Goal: Task Accomplishment & Management: Manage account settings

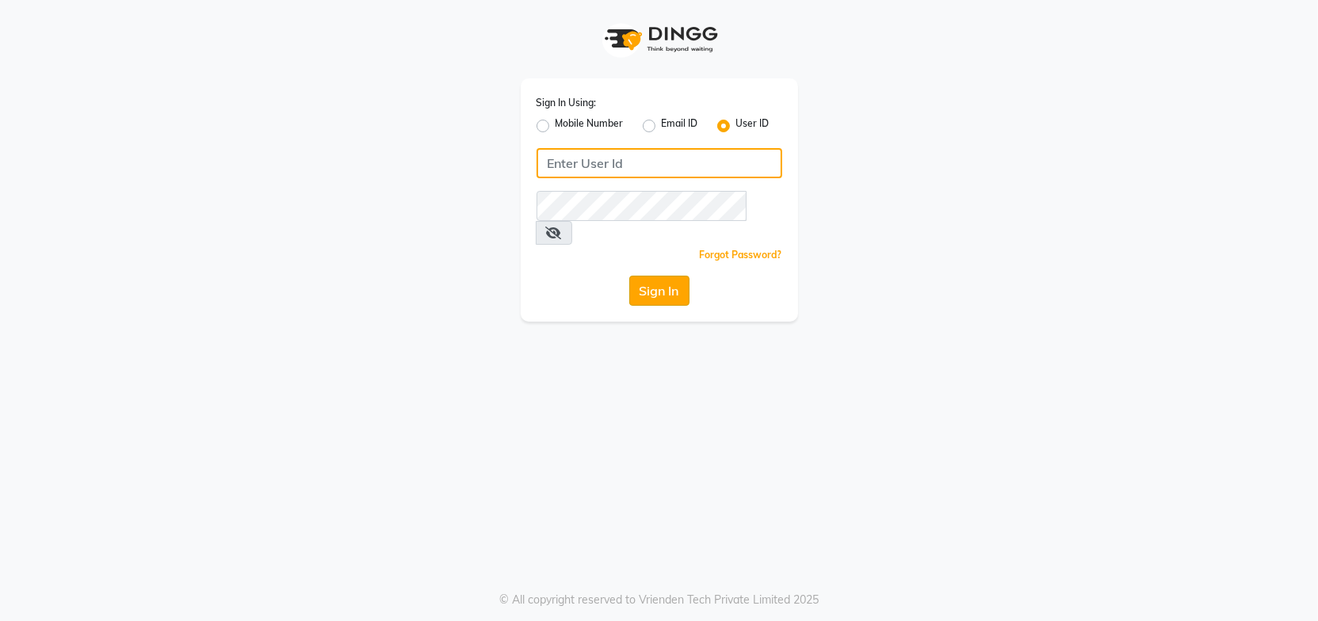
type input "Headmasters"
click at [679, 276] on button "Sign In" at bounding box center [659, 291] width 60 height 30
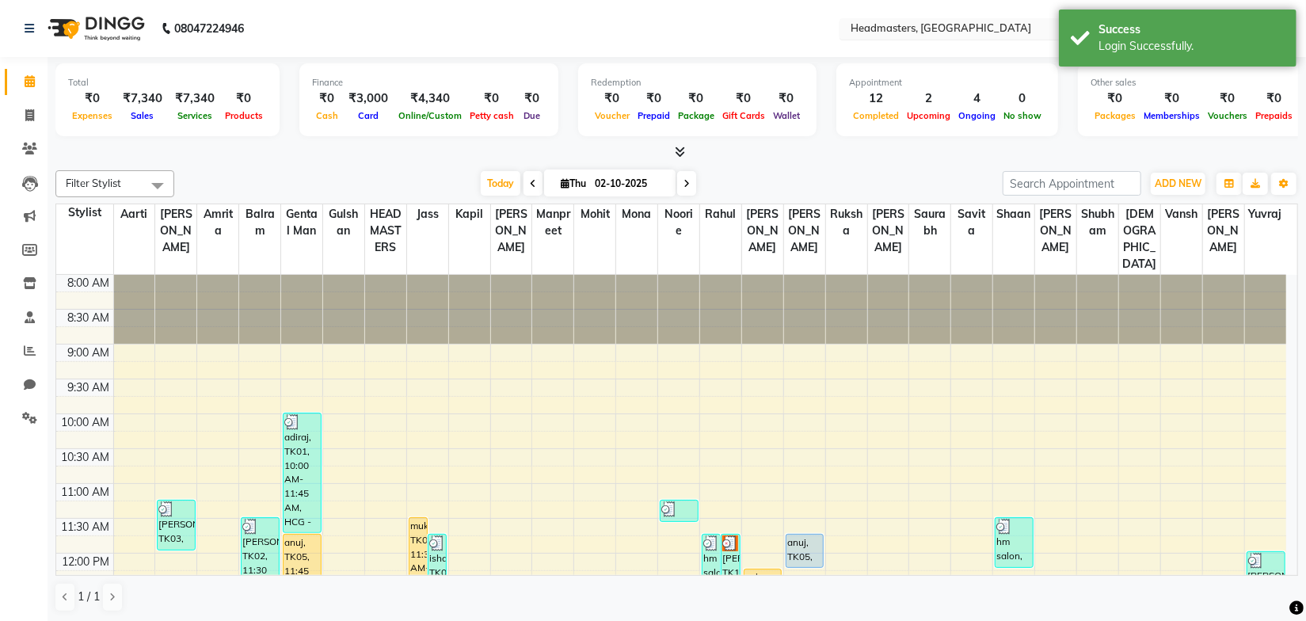
click at [973, 23] on input "text" at bounding box center [963, 30] width 230 height 16
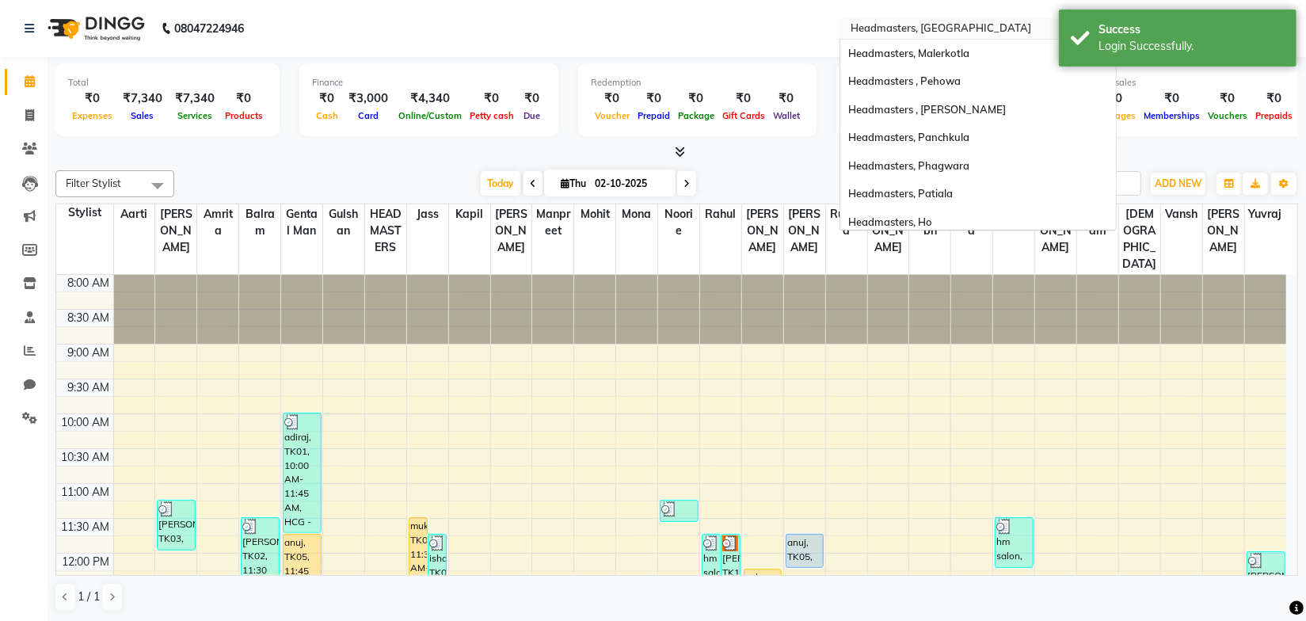
scroll to position [337, 0]
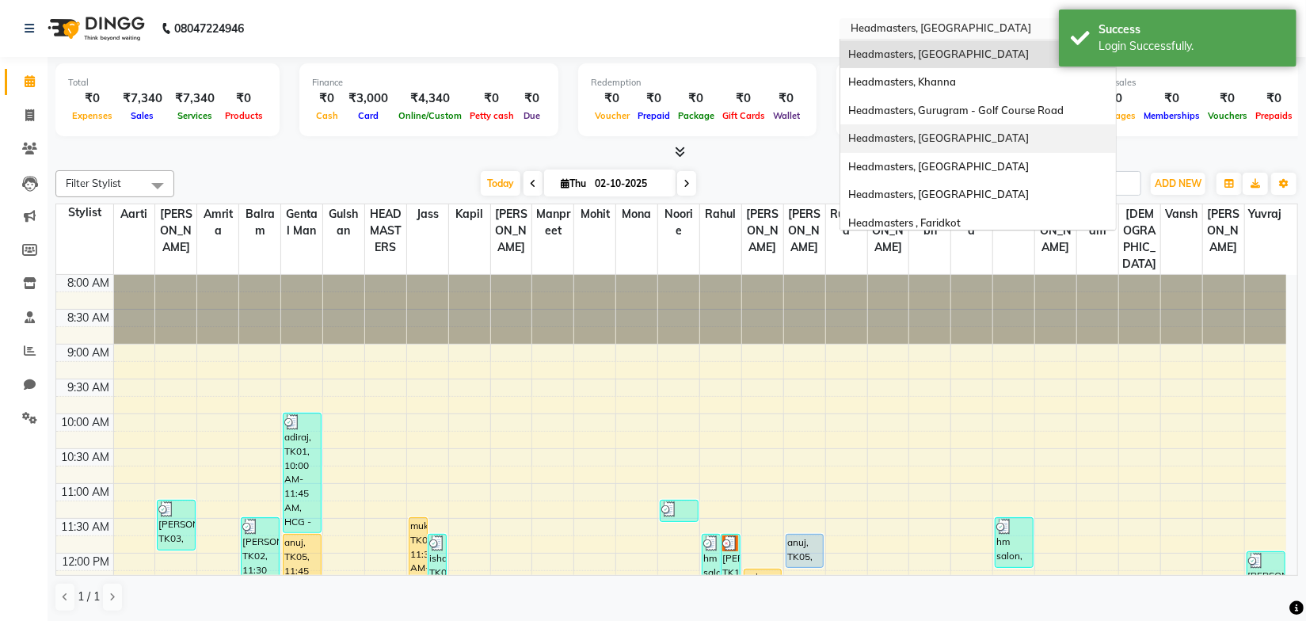
click at [951, 141] on span "Headmasters, [GEOGRAPHIC_DATA]" at bounding box center [938, 138] width 181 height 13
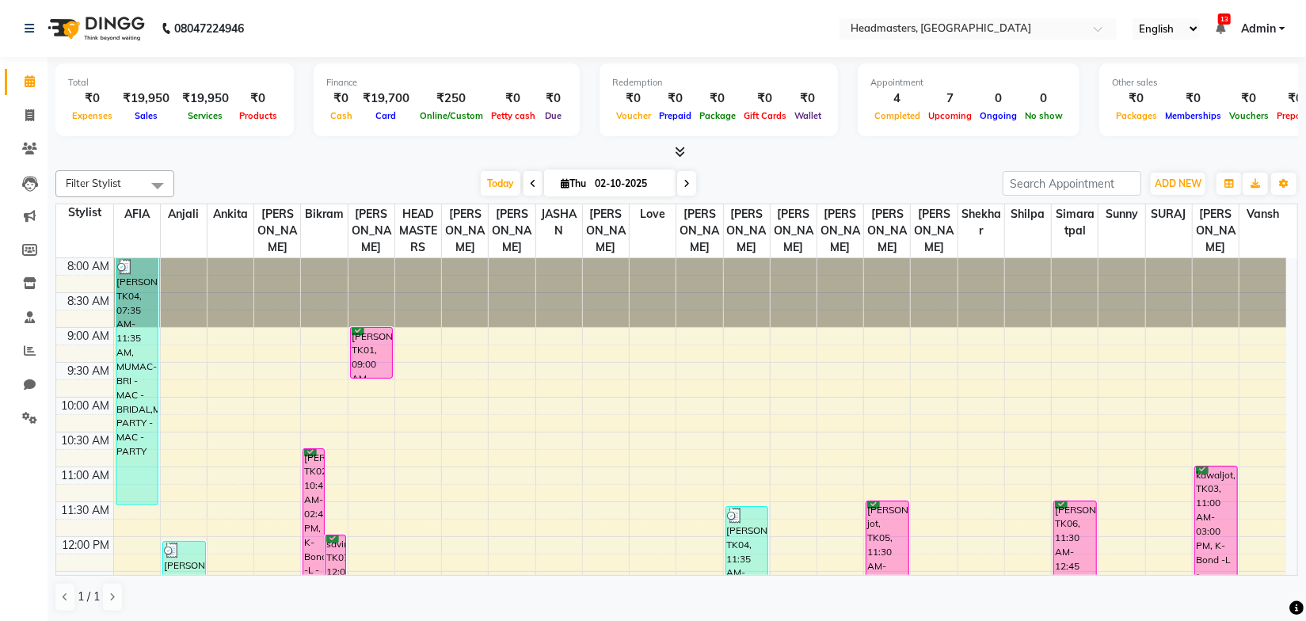
click at [340, 175] on div "Today Thu 02-10-2025" at bounding box center [588, 184] width 813 height 24
click at [38, 124] on span at bounding box center [30, 116] width 28 height 18
select select "7136"
select select "service"
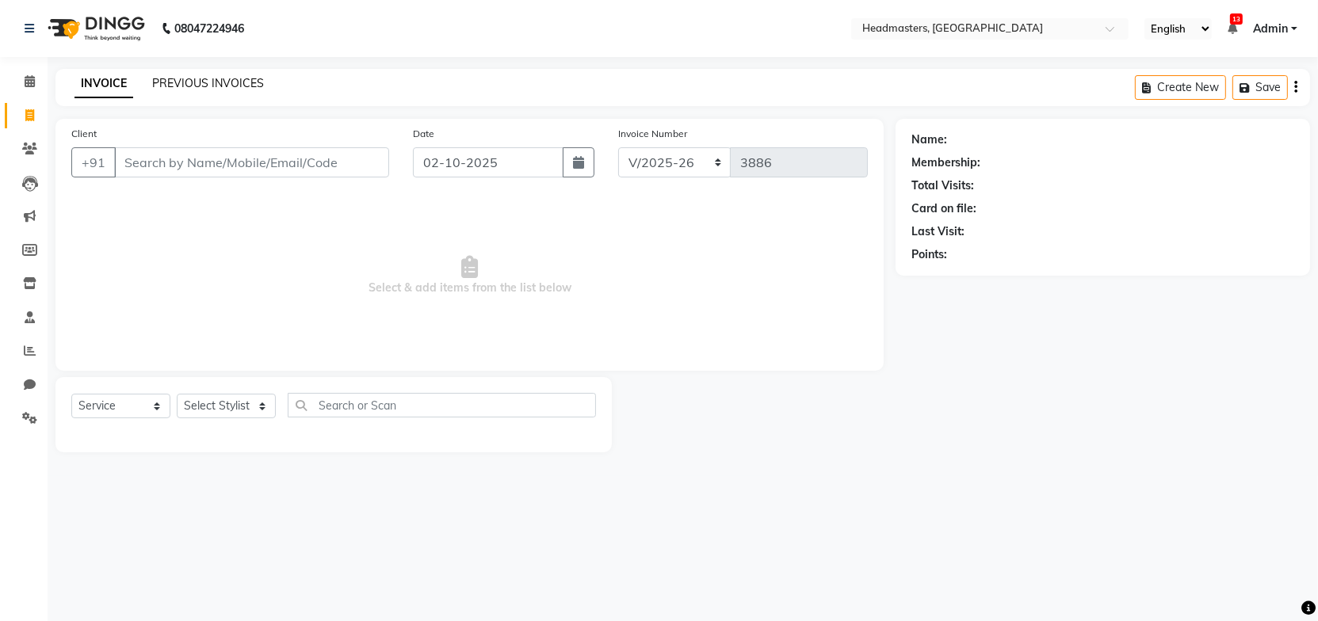
click at [226, 86] on link "PREVIOUS INVOICES" at bounding box center [208, 83] width 112 height 14
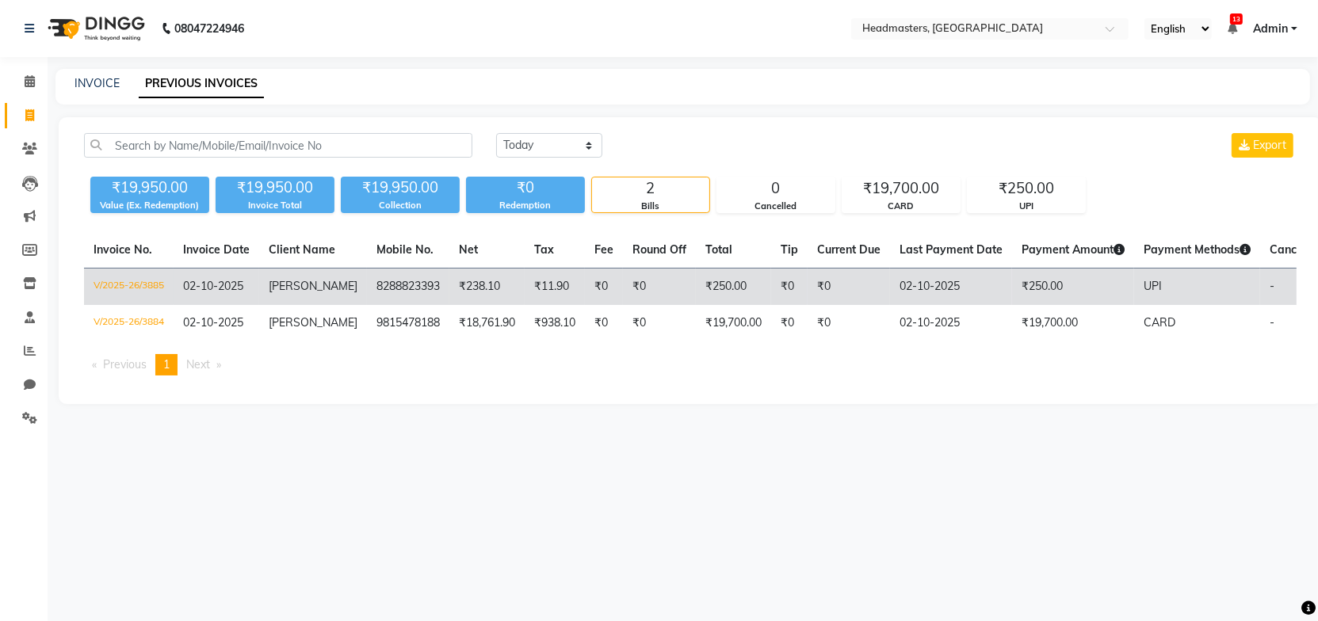
click at [292, 291] on span "[PERSON_NAME]" at bounding box center [313, 286] width 89 height 14
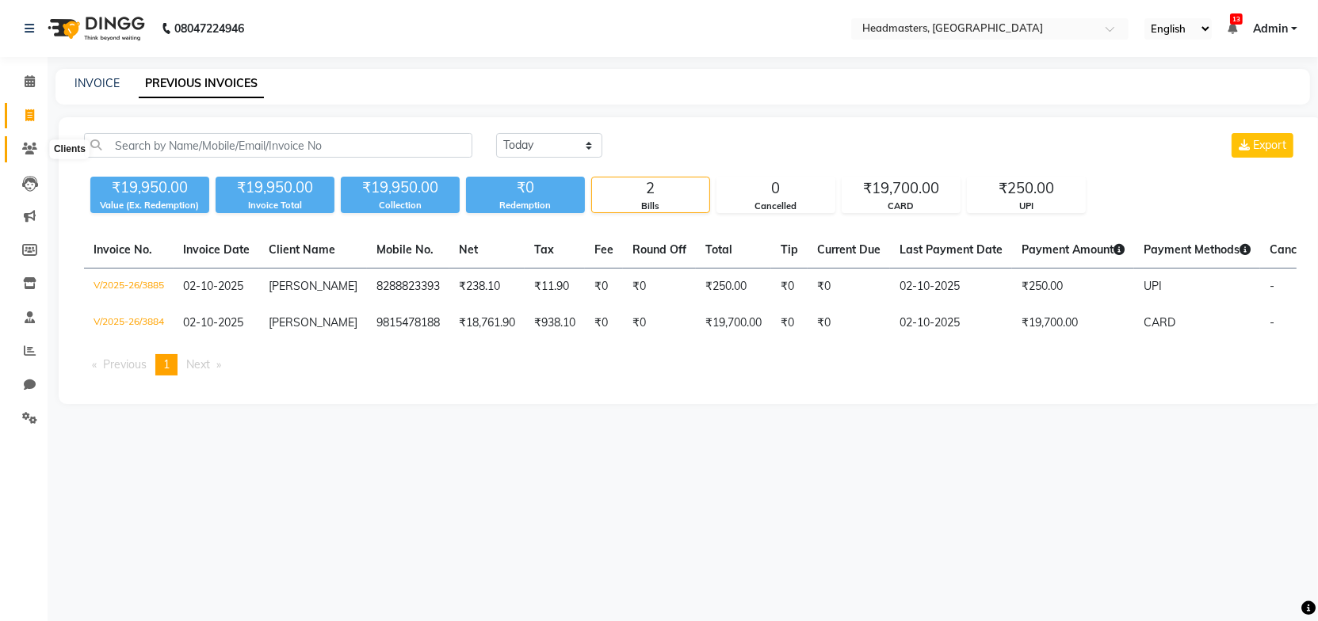
click at [32, 144] on icon at bounding box center [29, 149] width 15 height 12
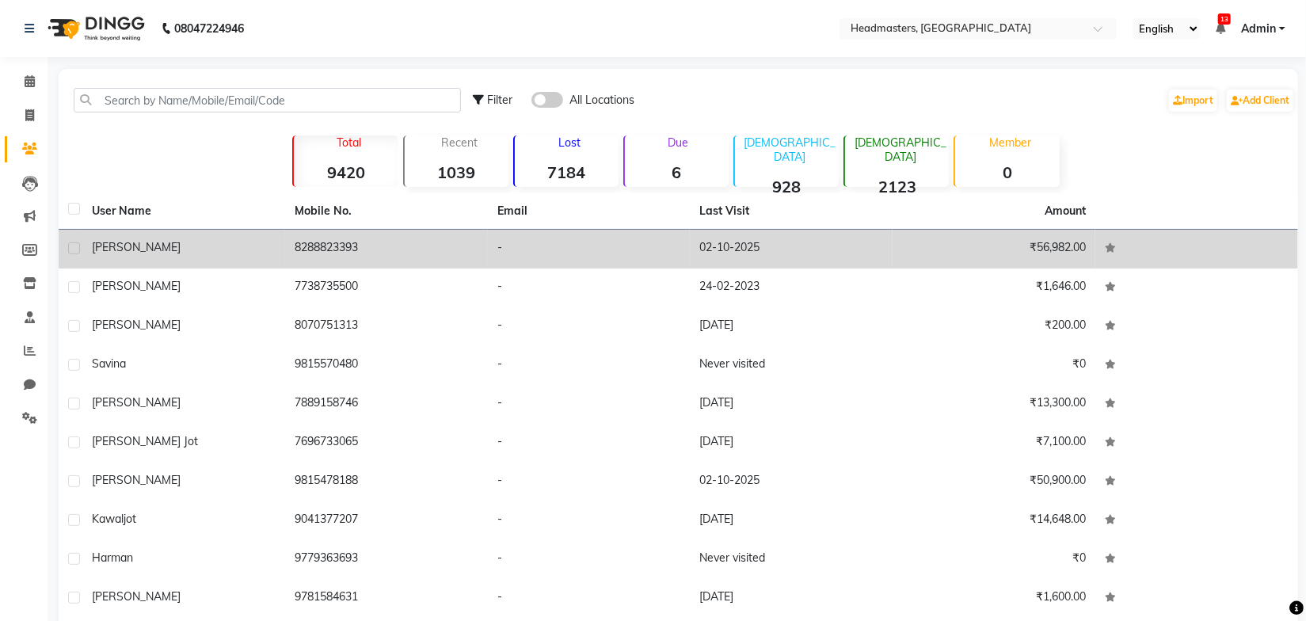
click at [255, 250] on div "[PERSON_NAME]" at bounding box center [184, 247] width 184 height 17
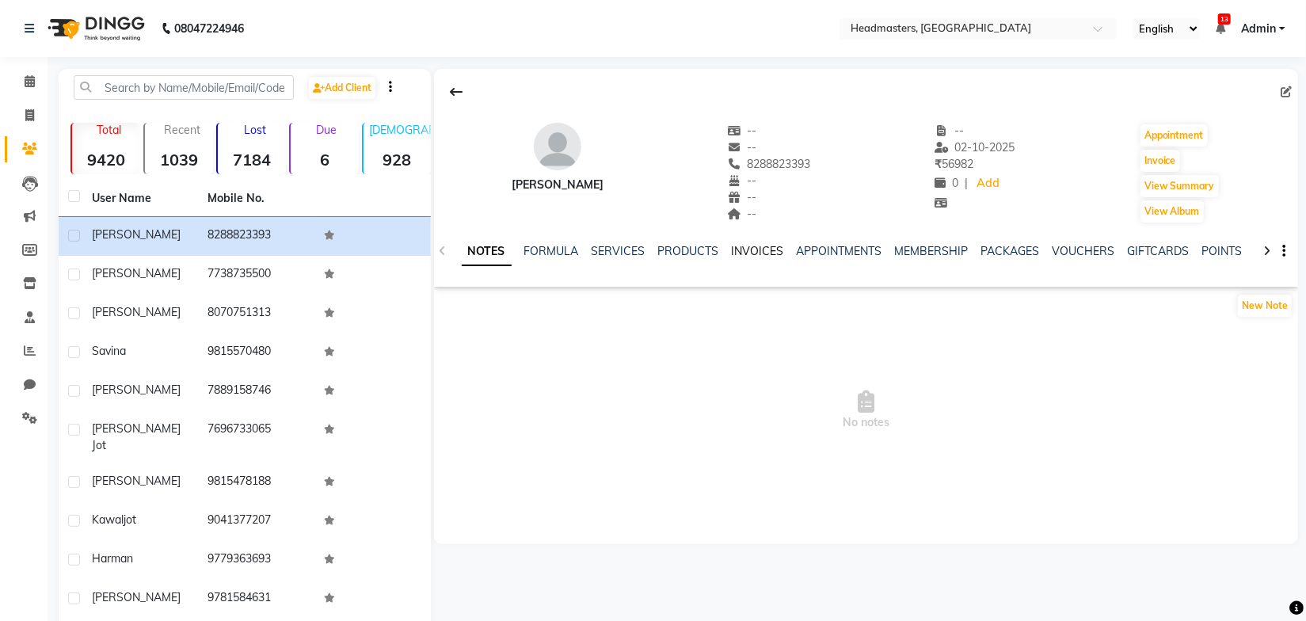
click at [756, 248] on link "INVOICES" at bounding box center [758, 251] width 52 height 14
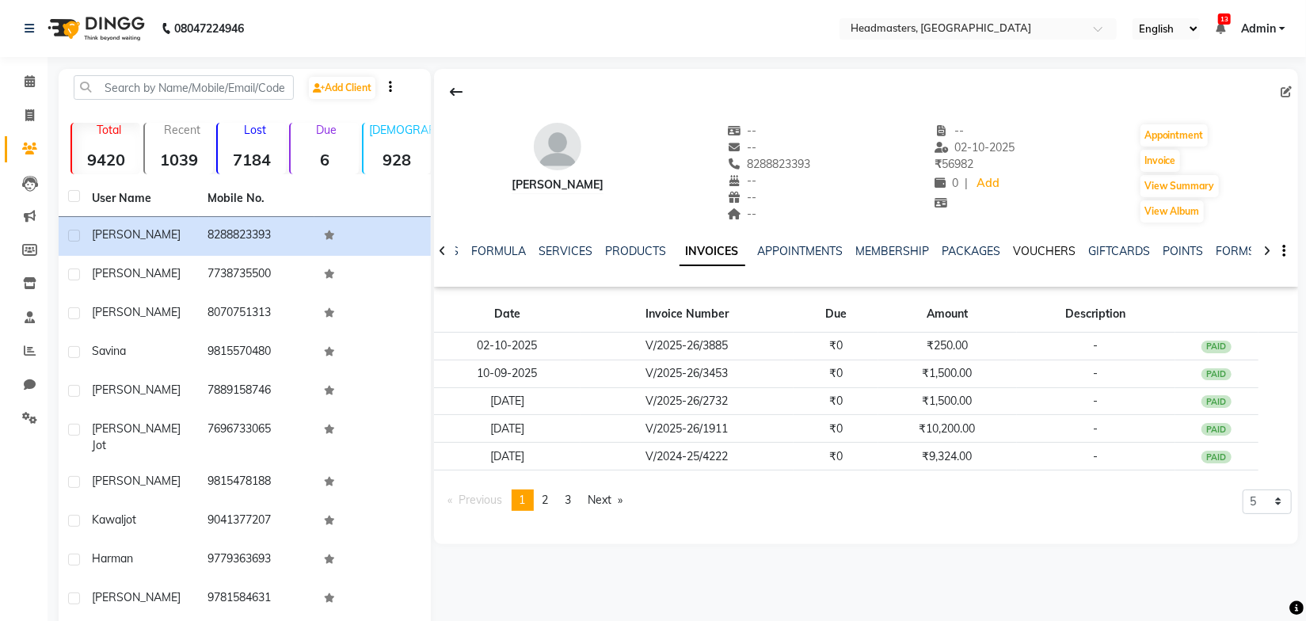
click at [1065, 250] on link "VOUCHERS" at bounding box center [1045, 251] width 63 height 14
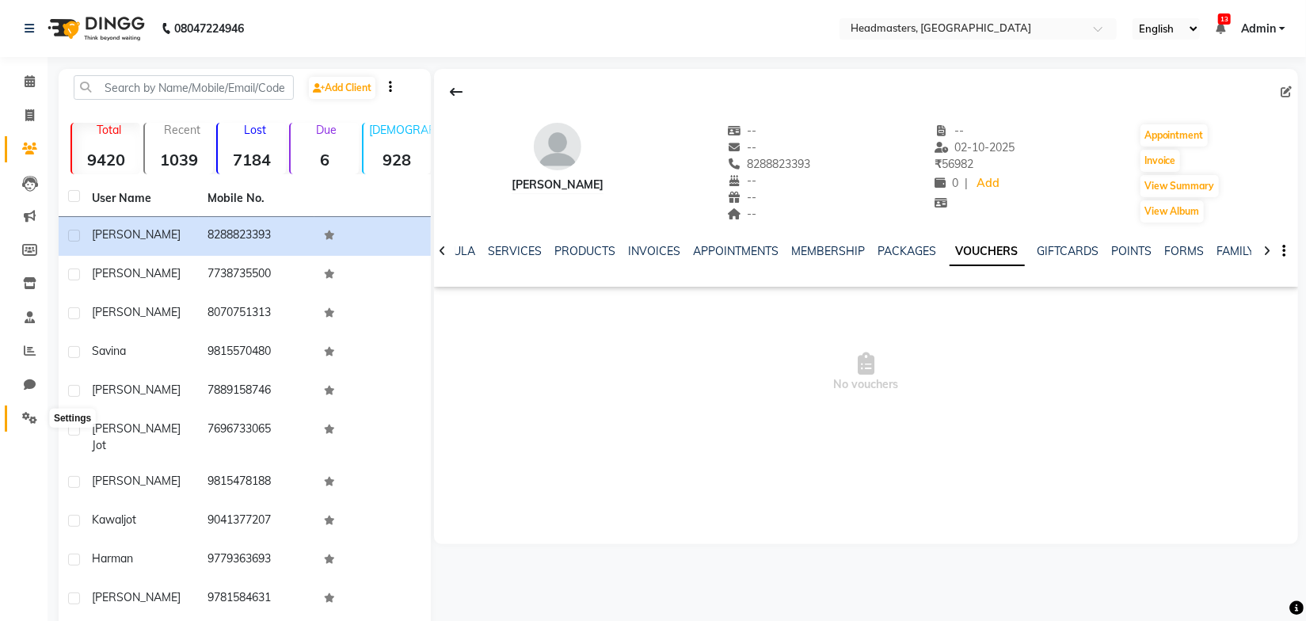
click at [36, 414] on span at bounding box center [30, 419] width 28 height 18
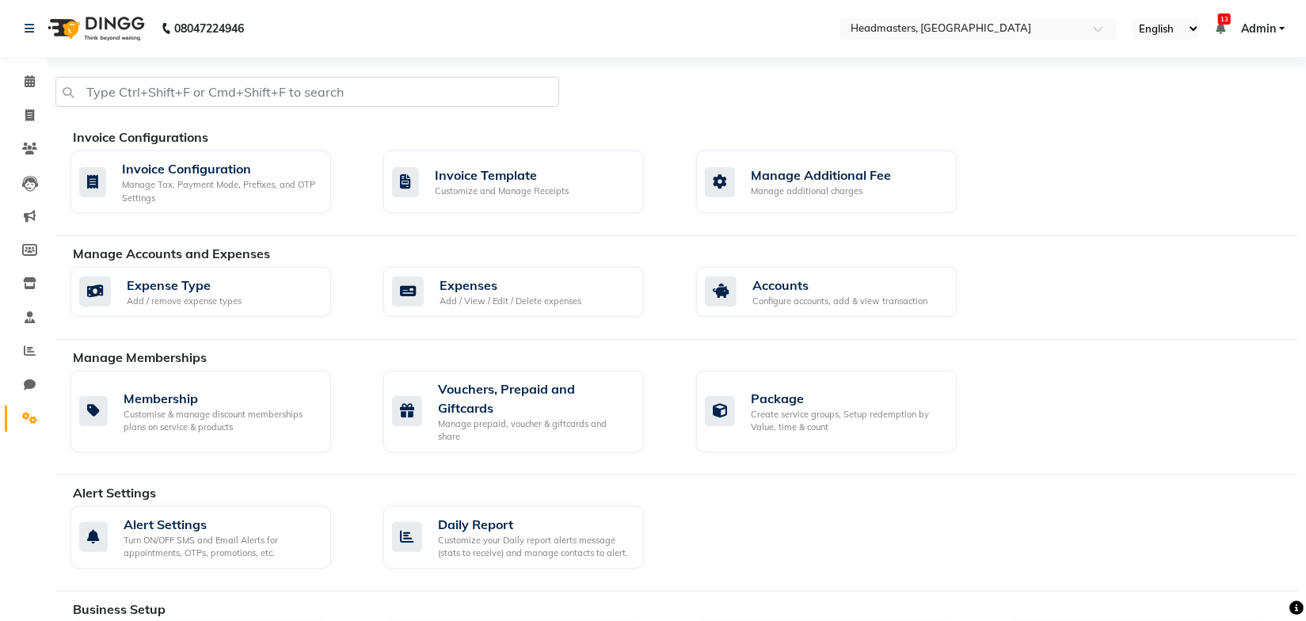
click at [563, 355] on div "Manage Memberships" at bounding box center [691, 357] width 1237 height 19
click at [535, 394] on div "Vouchers, Prepaid and Giftcards" at bounding box center [534, 398] width 193 height 38
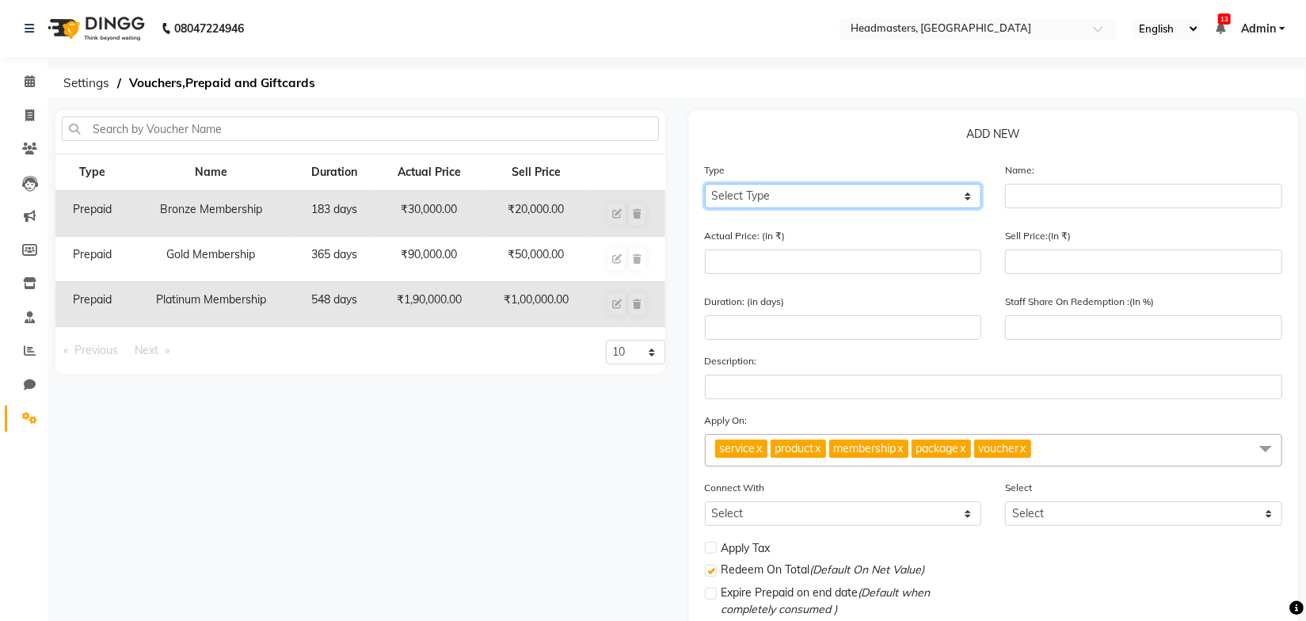
click at [756, 196] on select "Select Type Voucher Prepaid Gift Card" at bounding box center [843, 196] width 277 height 25
select select "P"
click at [705, 184] on select "Select Type Voucher Prepaid Gift Card" at bounding box center [843, 196] width 277 height 25
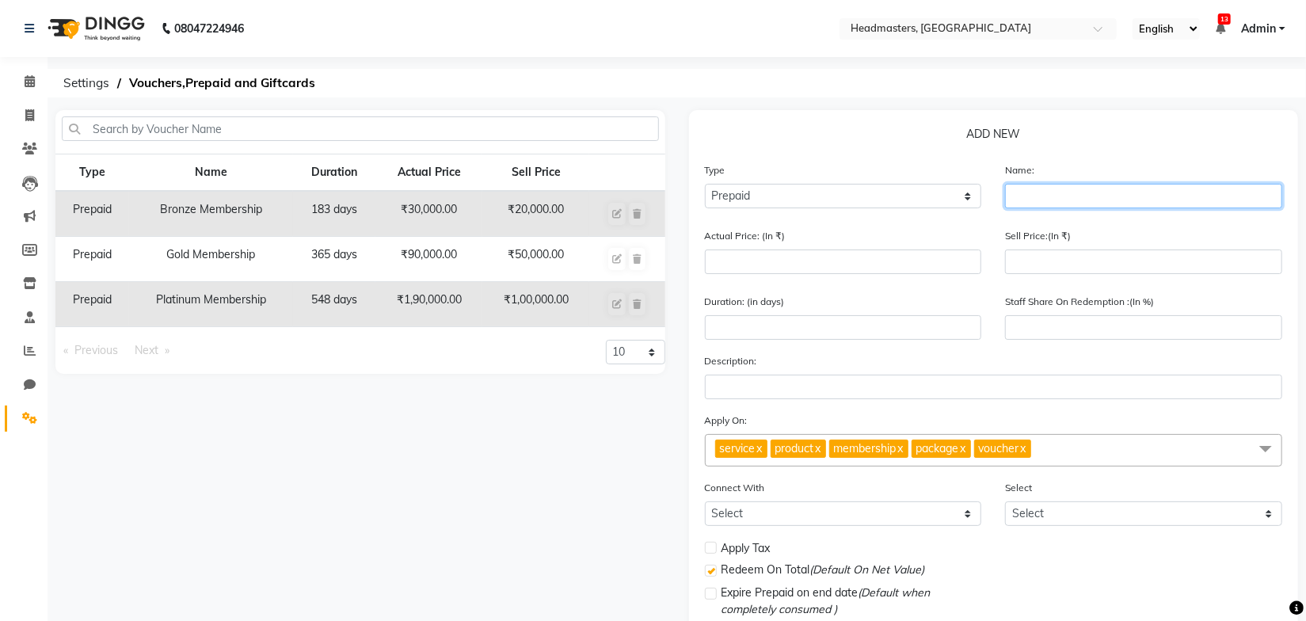
click at [1047, 203] on input "text" at bounding box center [1143, 196] width 277 height 25
click at [1051, 199] on input "2250 vOUCHER" at bounding box center [1143, 196] width 277 height 25
type input "2250 VOUCHER"
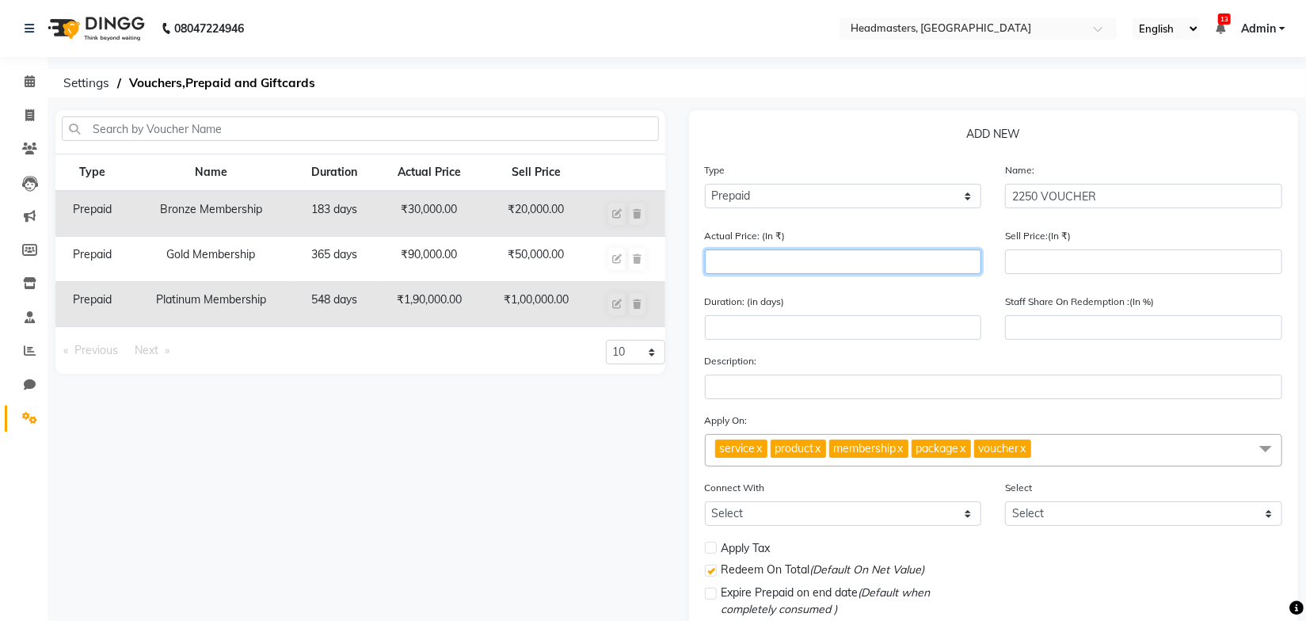
click at [797, 258] on input "number" at bounding box center [843, 262] width 277 height 25
type input "2"
type input "0"
type input "2250"
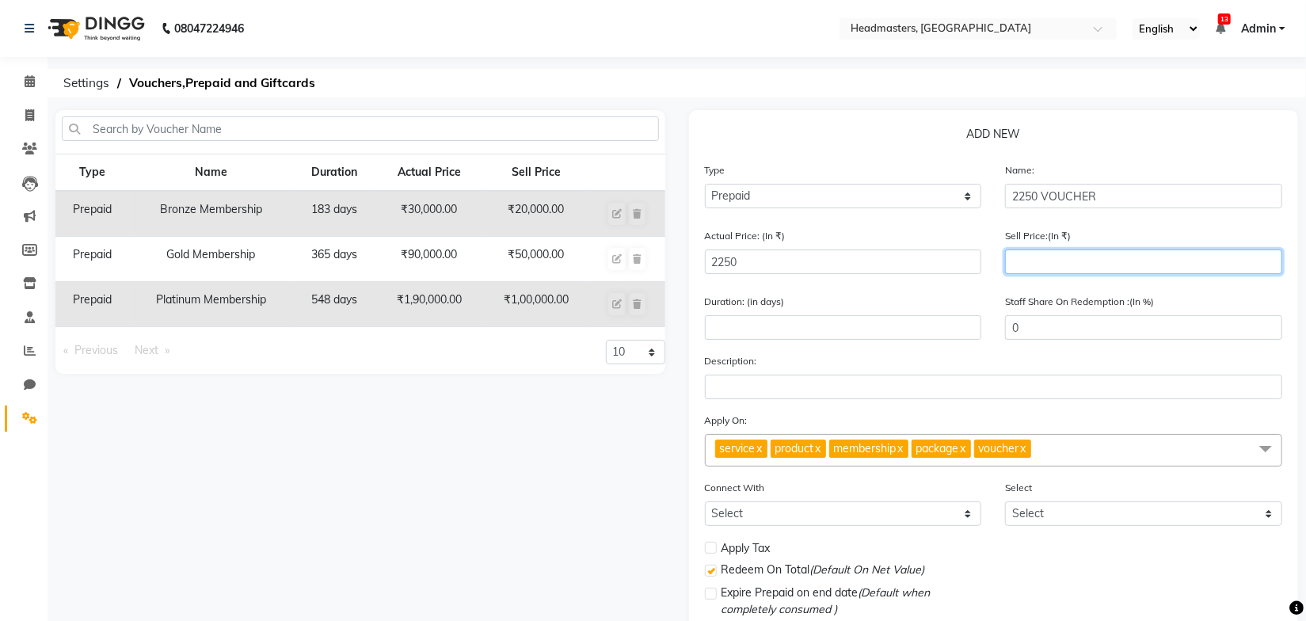
click at [1026, 263] on input "number" at bounding box center [1143, 262] width 277 height 25
type input "22"
type input "1"
type input "225"
type input "10"
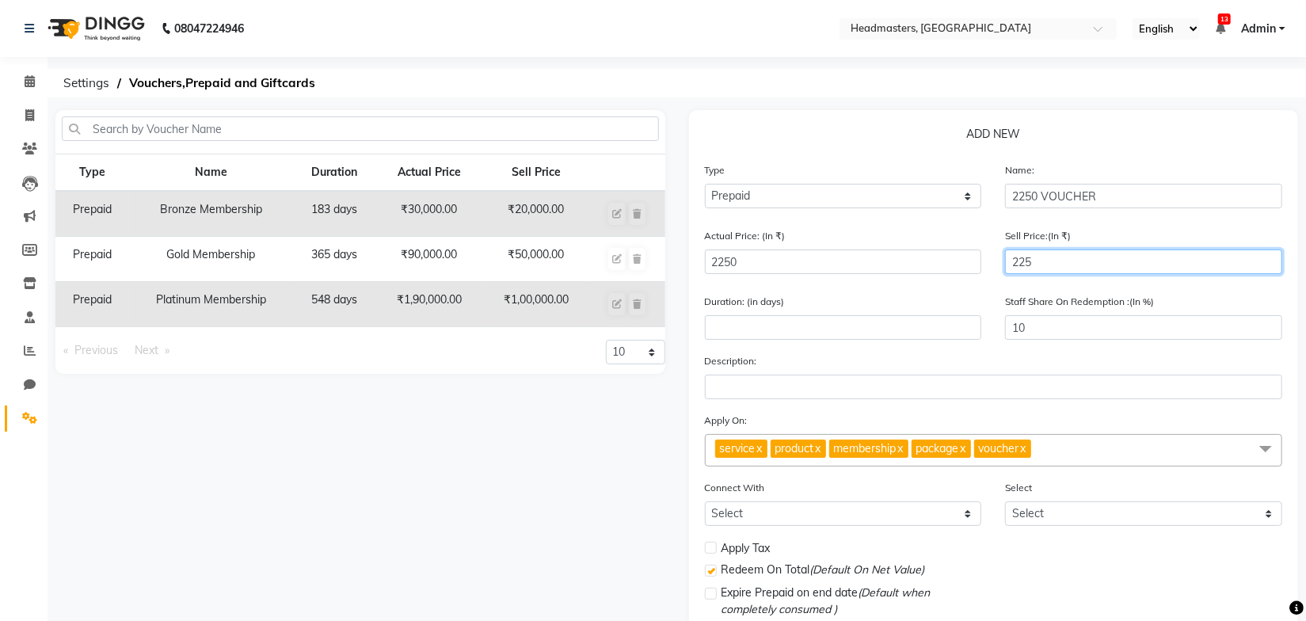
type input "2250"
type input "100"
type input "2250"
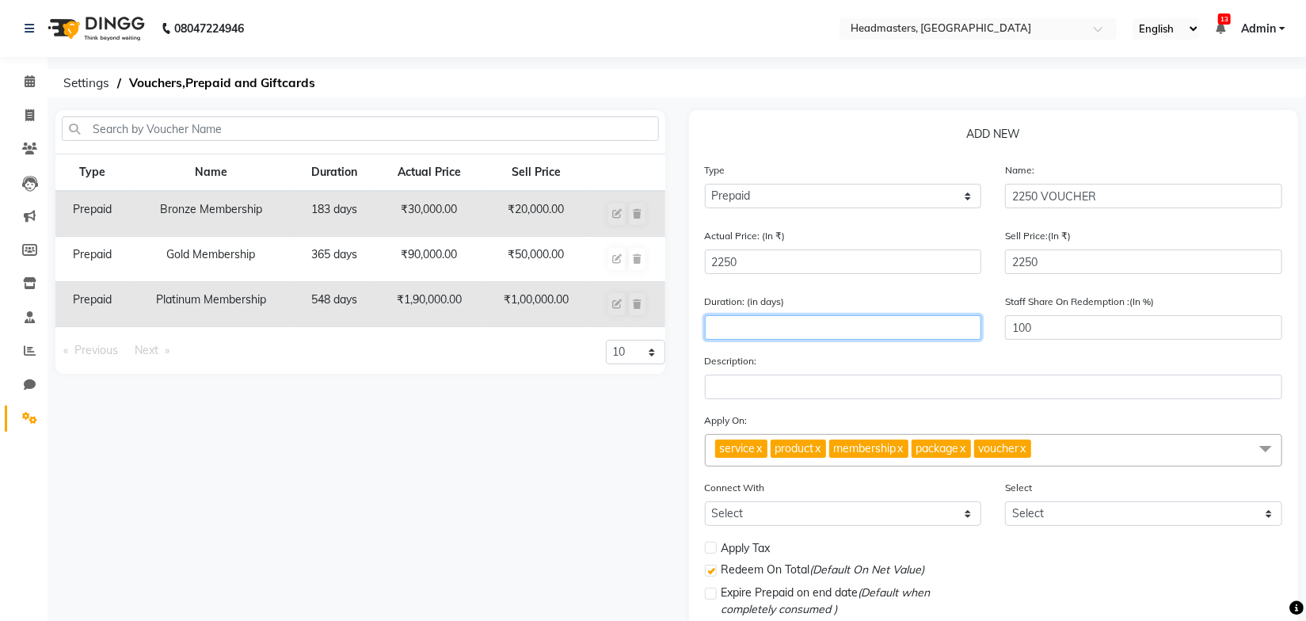
click at [837, 332] on input "number" at bounding box center [843, 327] width 277 height 25
type input "9"
type input "100"
click at [850, 360] on div "Description:" at bounding box center [994, 376] width 578 height 47
click at [822, 454] on link "x" at bounding box center [817, 448] width 7 height 14
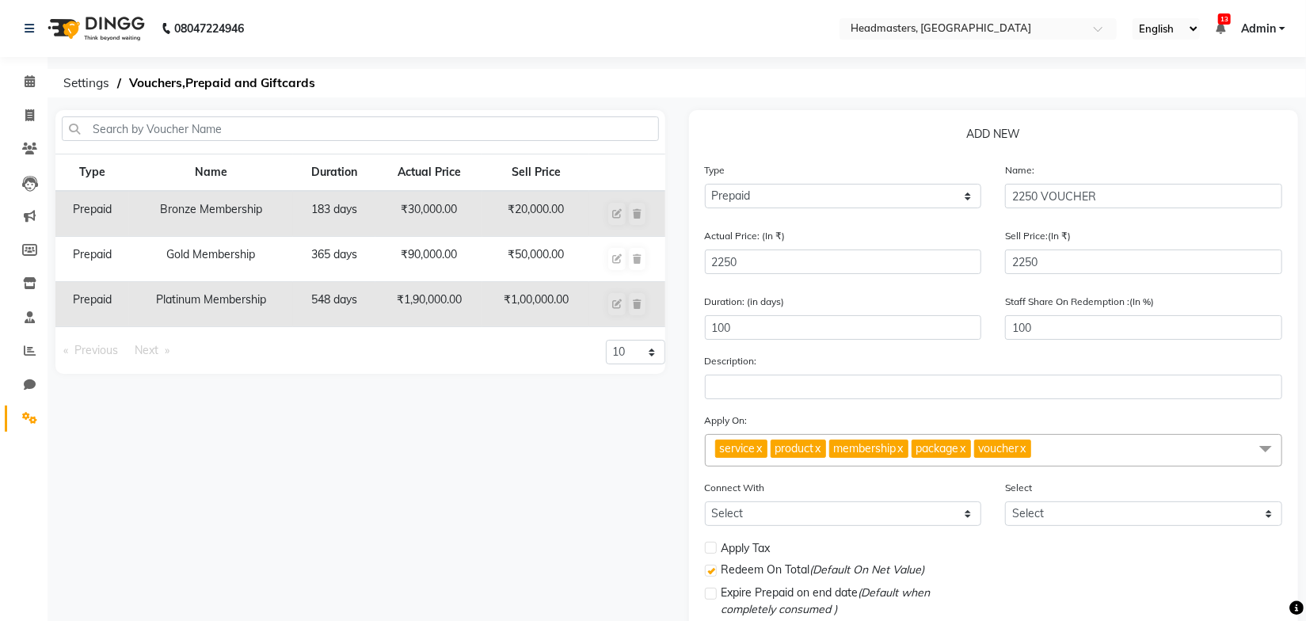
checkbox input "false"
click at [838, 454] on span "membership" at bounding box center [807, 448] width 63 height 14
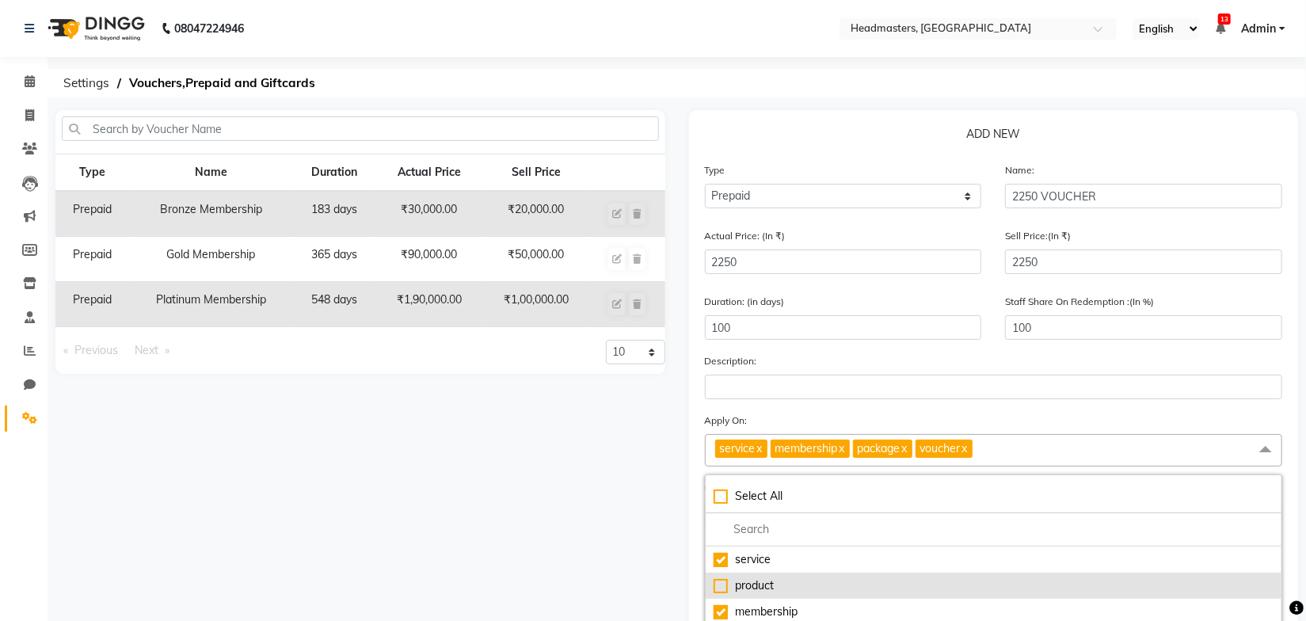
click at [717, 583] on div "product" at bounding box center [994, 586] width 561 height 17
checkbox input "true"
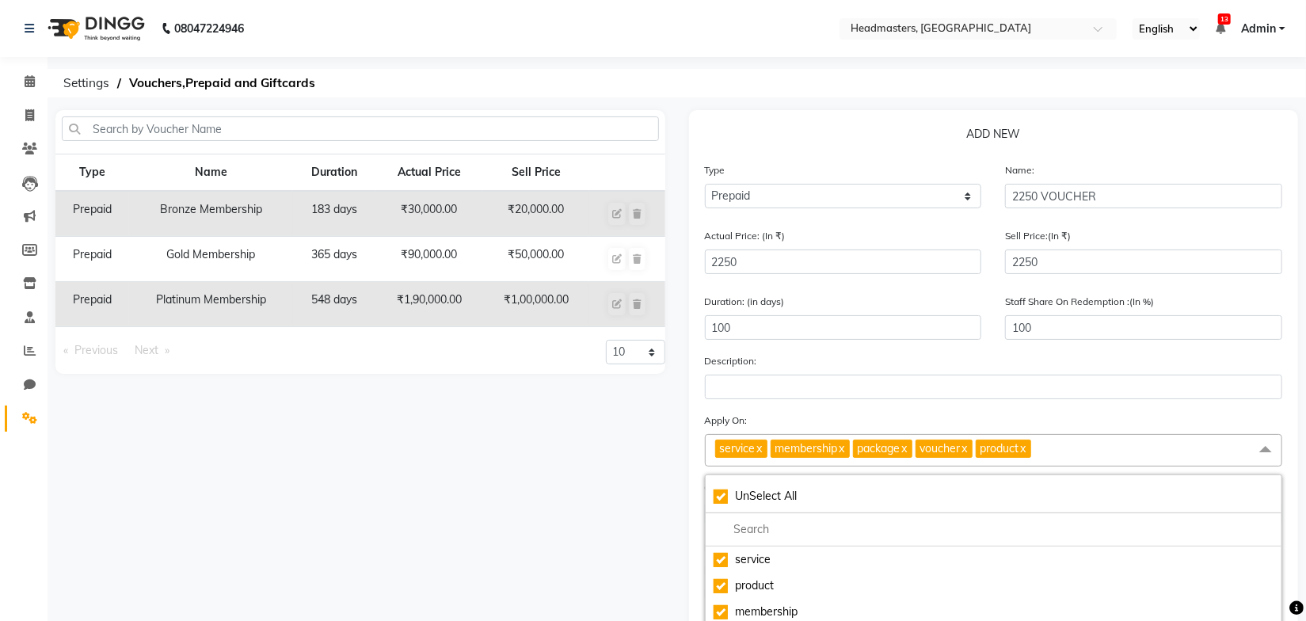
click at [845, 454] on link "x" at bounding box center [841, 448] width 7 height 14
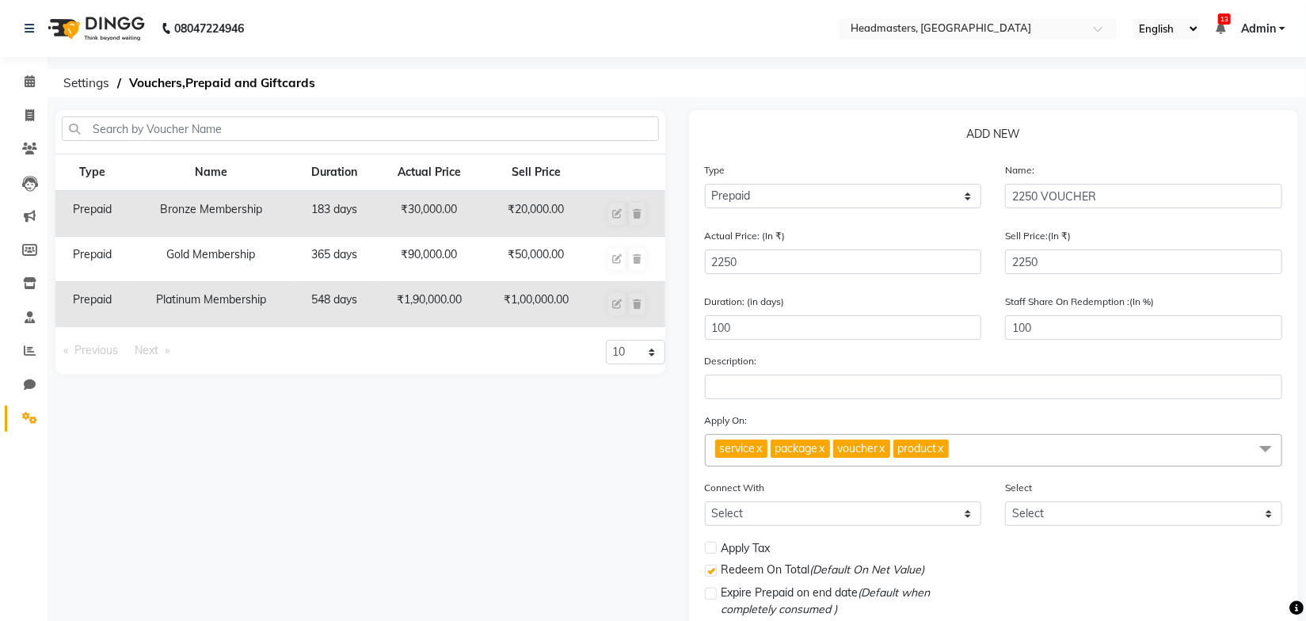
click at [826, 454] on link "x" at bounding box center [821, 448] width 7 height 14
click at [828, 454] on span "voucher x" at bounding box center [799, 449] width 57 height 18
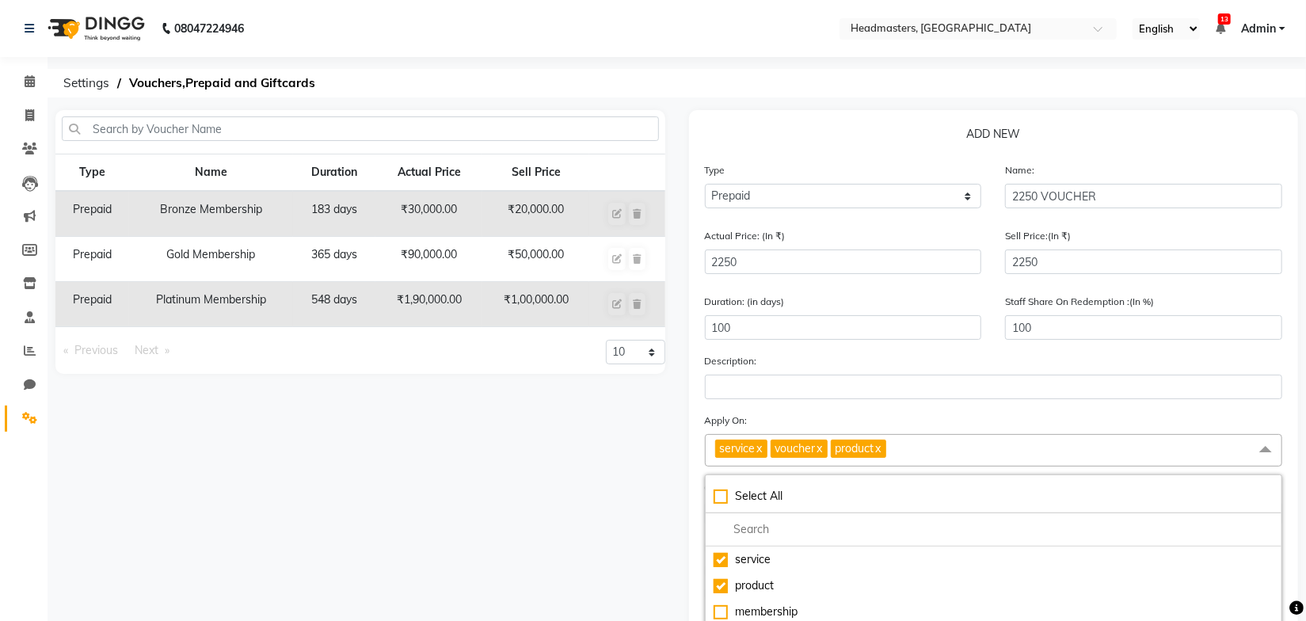
click at [823, 449] on link "x" at bounding box center [819, 448] width 7 height 14
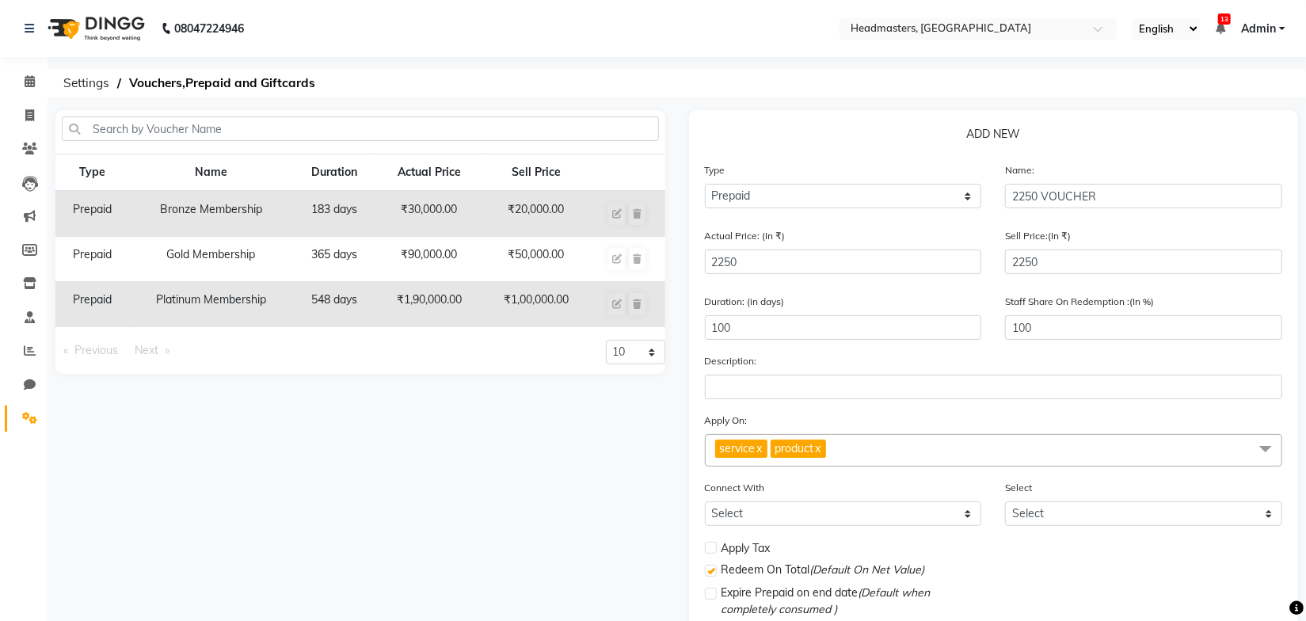
click at [890, 415] on div "Apply On: service x product x Select All service product membership package vou…" at bounding box center [994, 439] width 578 height 55
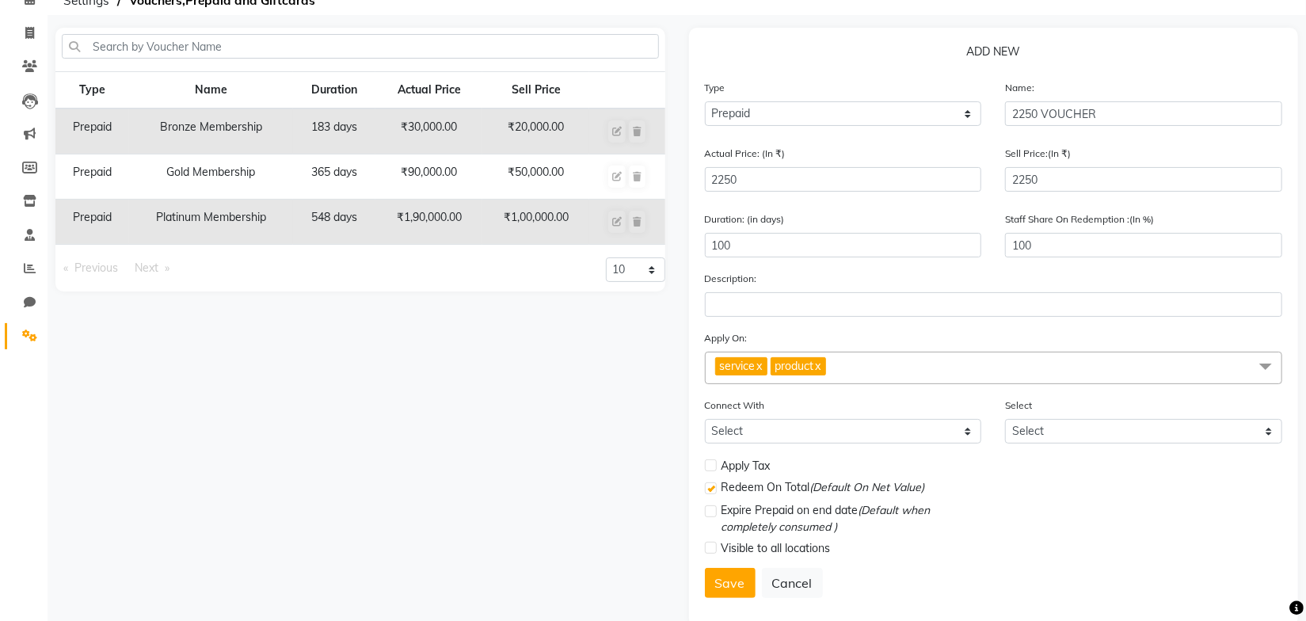
scroll to position [113, 0]
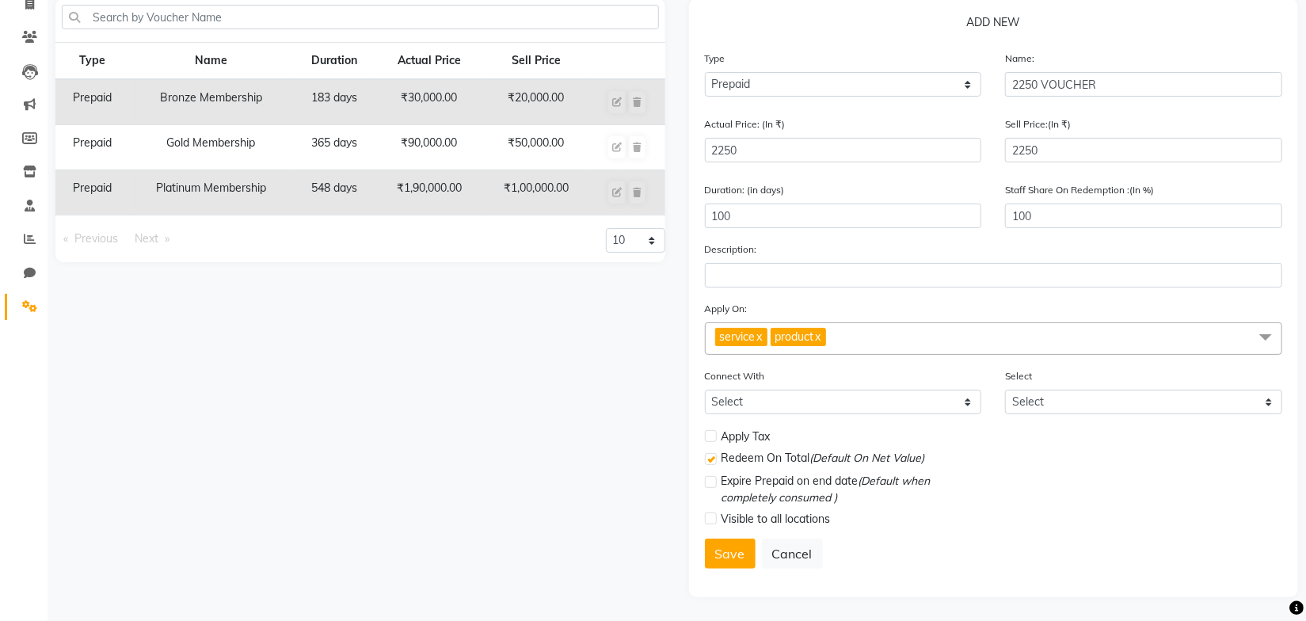
click at [713, 435] on label at bounding box center [711, 436] width 12 height 12
click at [713, 435] on input "checkbox" at bounding box center [710, 437] width 10 height 10
checkbox input "true"
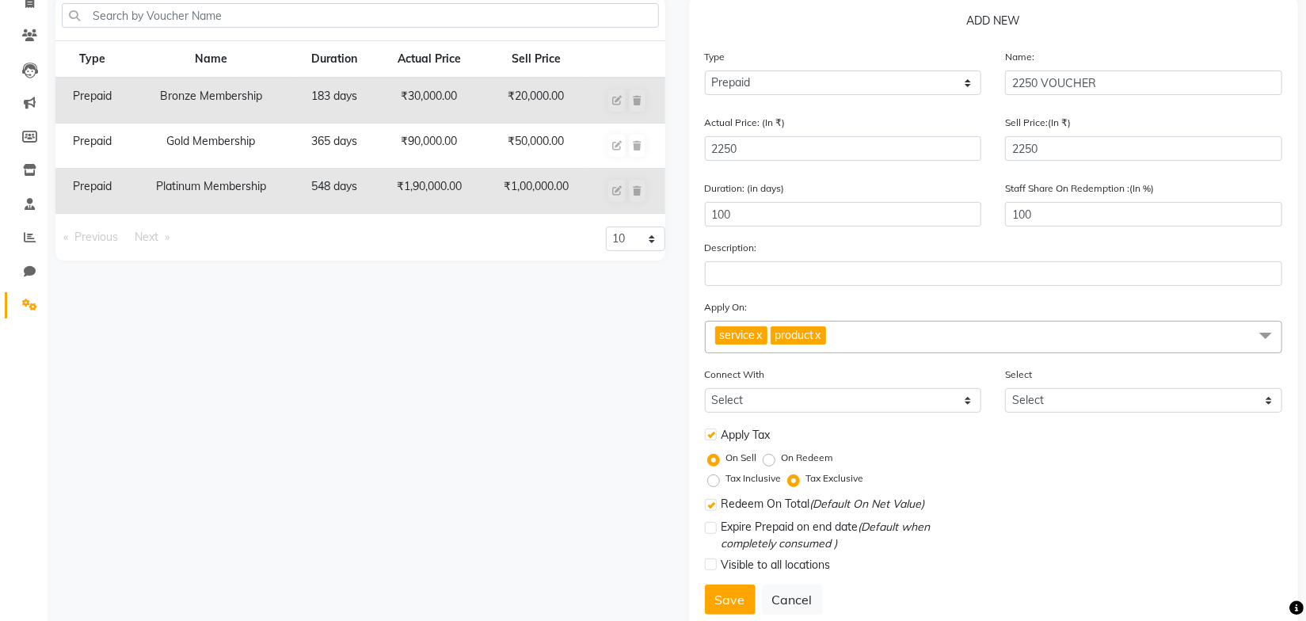
click at [726, 483] on label "Tax Inclusive" at bounding box center [753, 478] width 55 height 14
click at [711, 483] on input "Tax Inclusive" at bounding box center [716, 478] width 11 height 11
radio input "true"
click at [710, 509] on label at bounding box center [711, 505] width 12 height 12
click at [710, 509] on input "checkbox" at bounding box center [710, 506] width 10 height 10
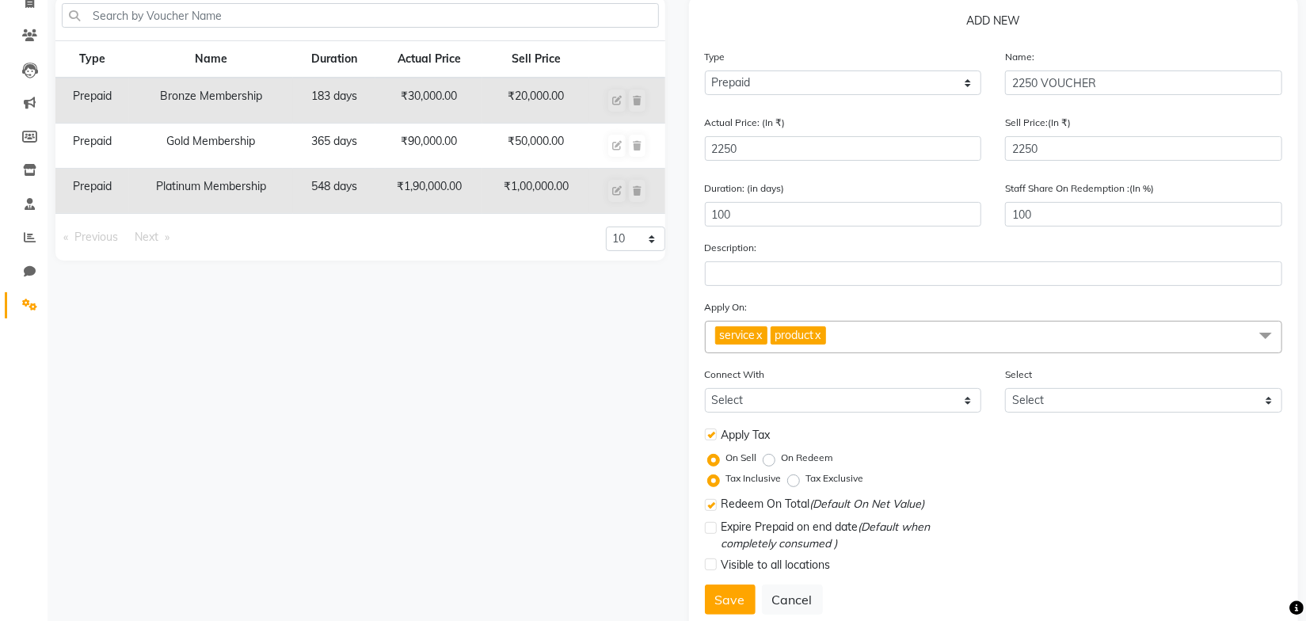
checkbox input "false"
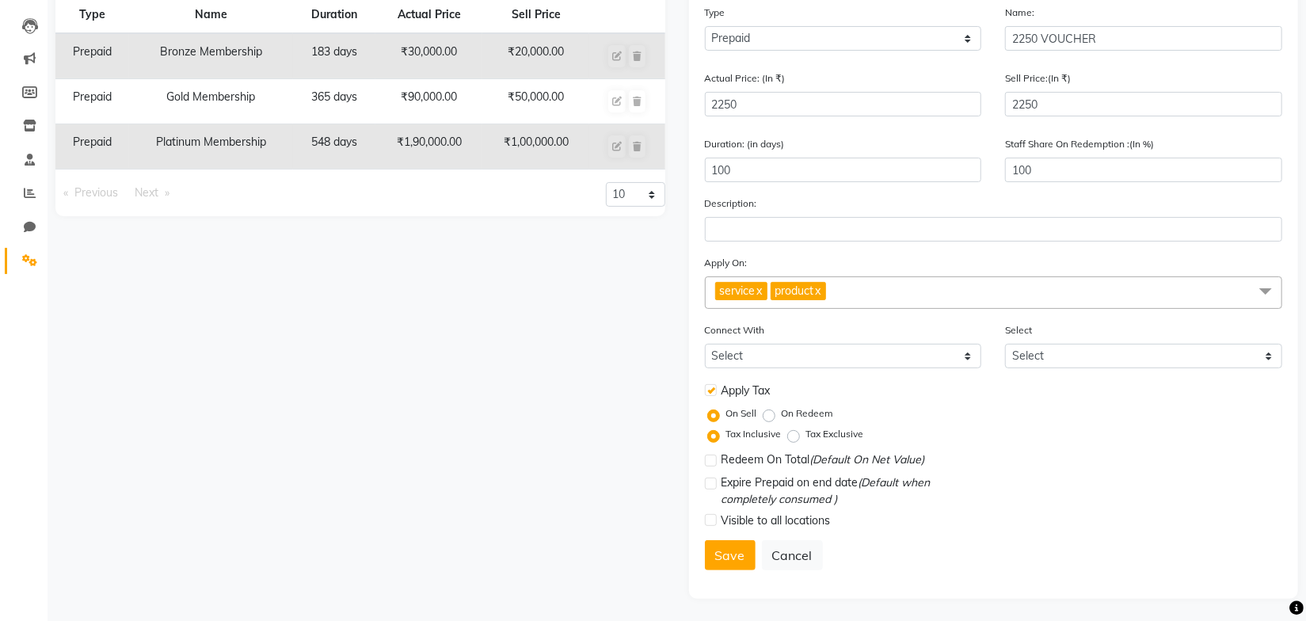
scroll to position [161, 0]
click at [721, 559] on button "Save" at bounding box center [730, 554] width 51 height 30
select select
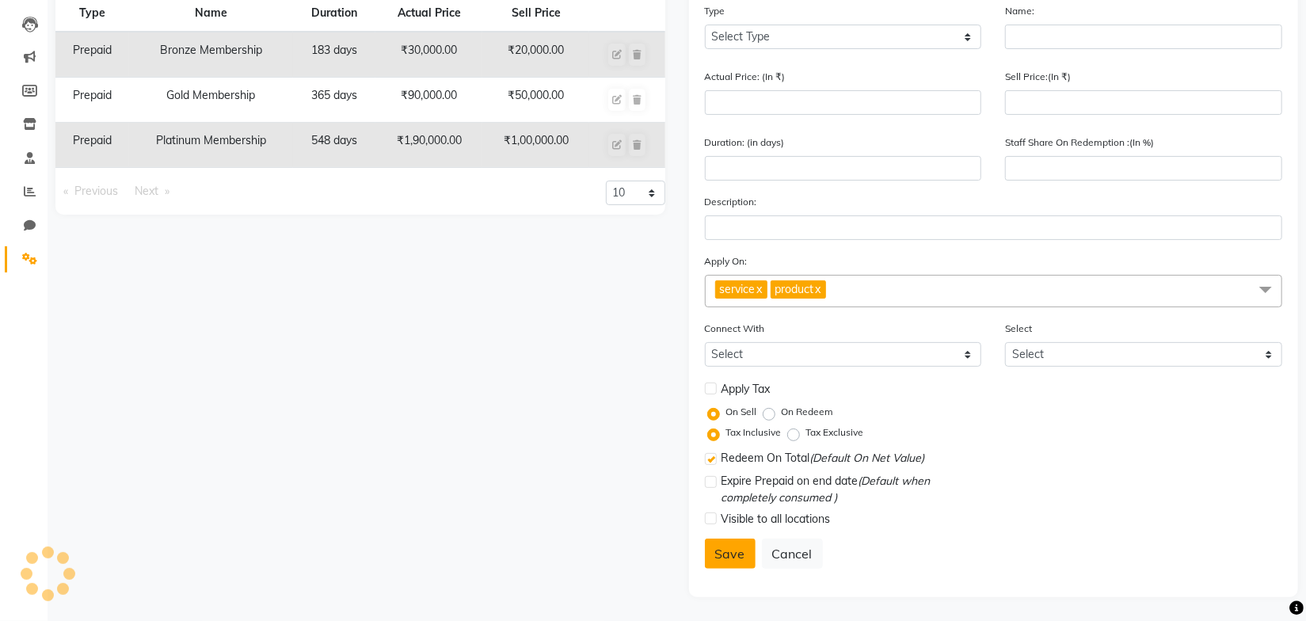
select select
checkbox input "false"
checkbox input "true"
checkbox input "false"
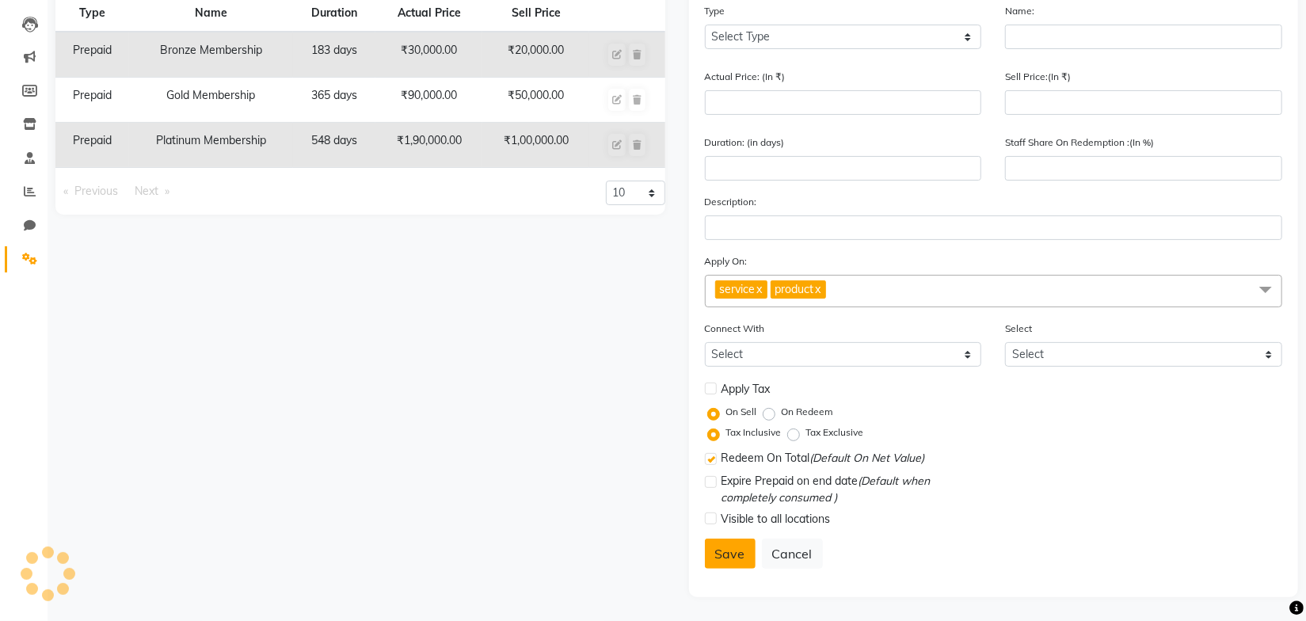
checkbox input "false"
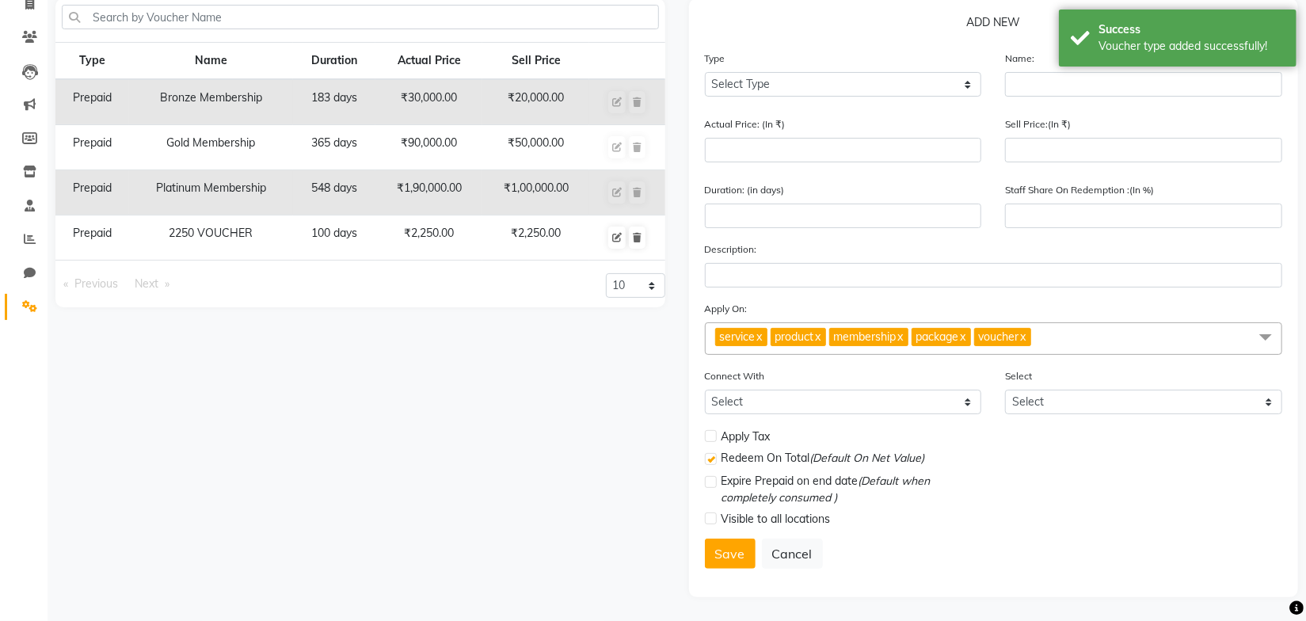
scroll to position [0, 0]
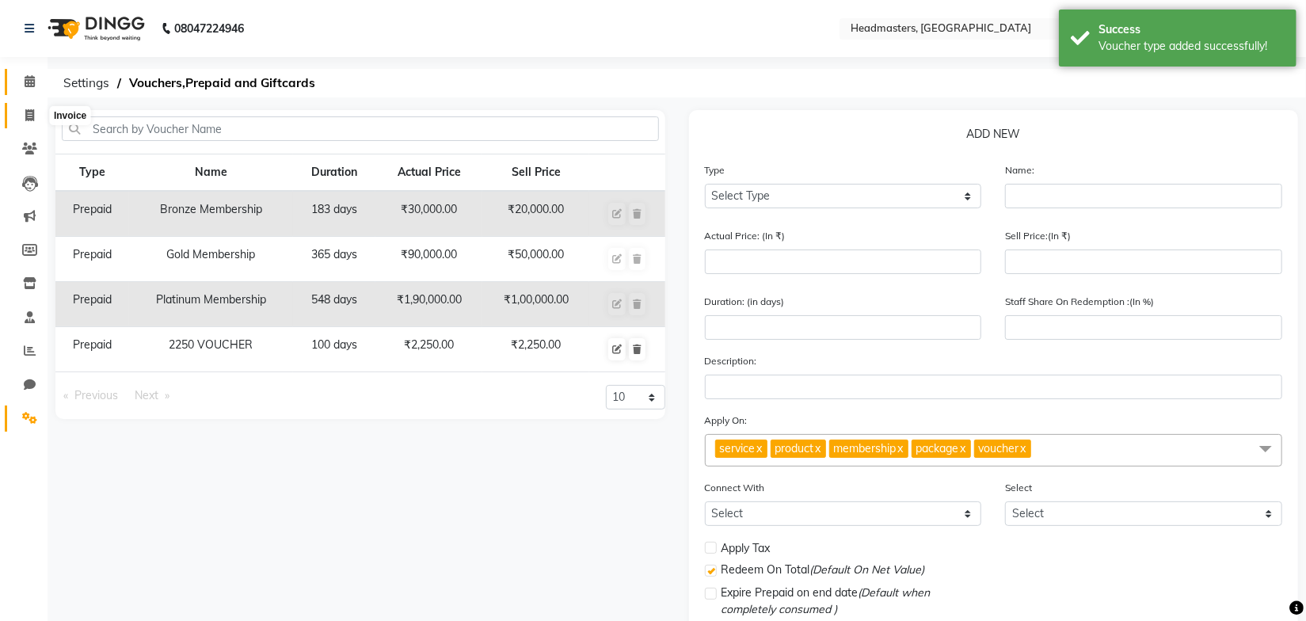
drag, startPoint x: 34, startPoint y: 113, endPoint x: 29, endPoint y: 79, distance: 34.5
click at [34, 113] on span at bounding box center [30, 116] width 28 height 18
select select "7136"
select select "service"
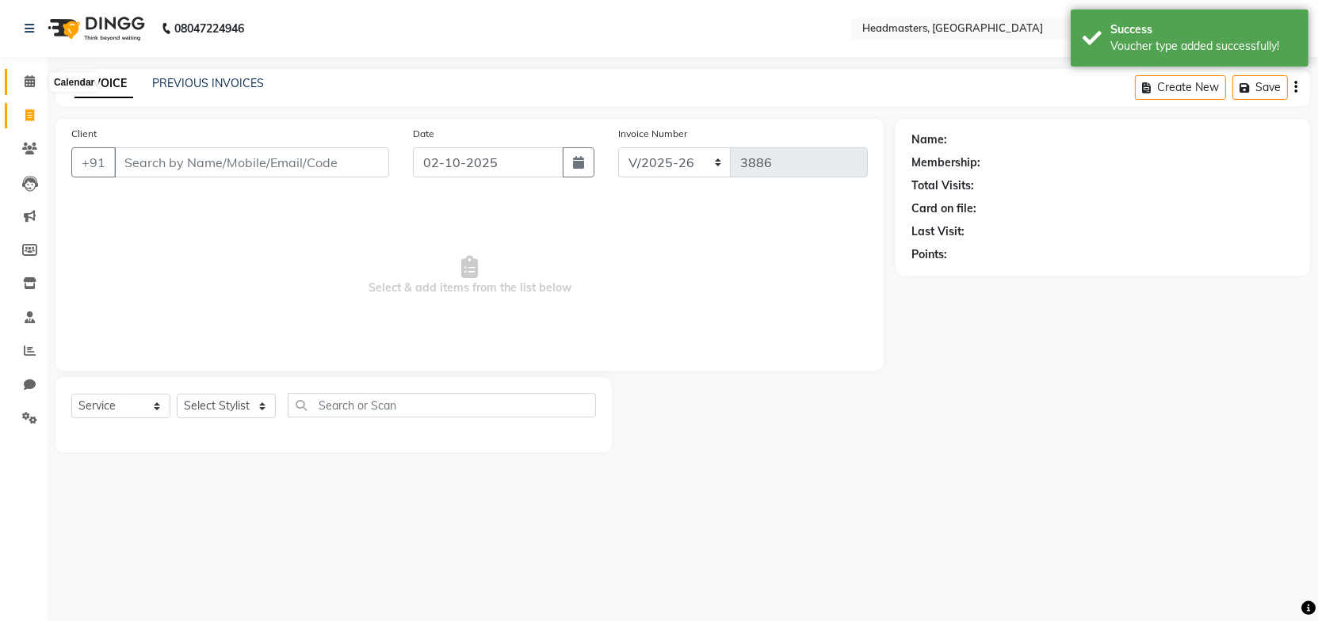
click at [34, 83] on icon at bounding box center [30, 81] width 10 height 12
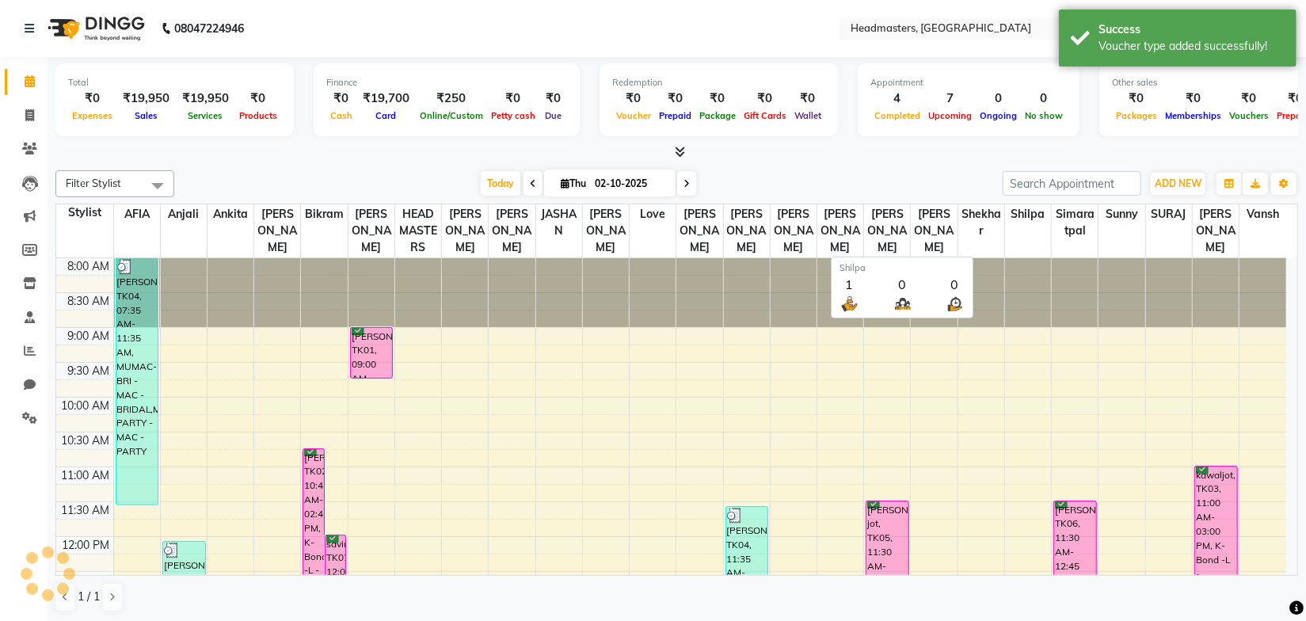
scroll to position [277, 0]
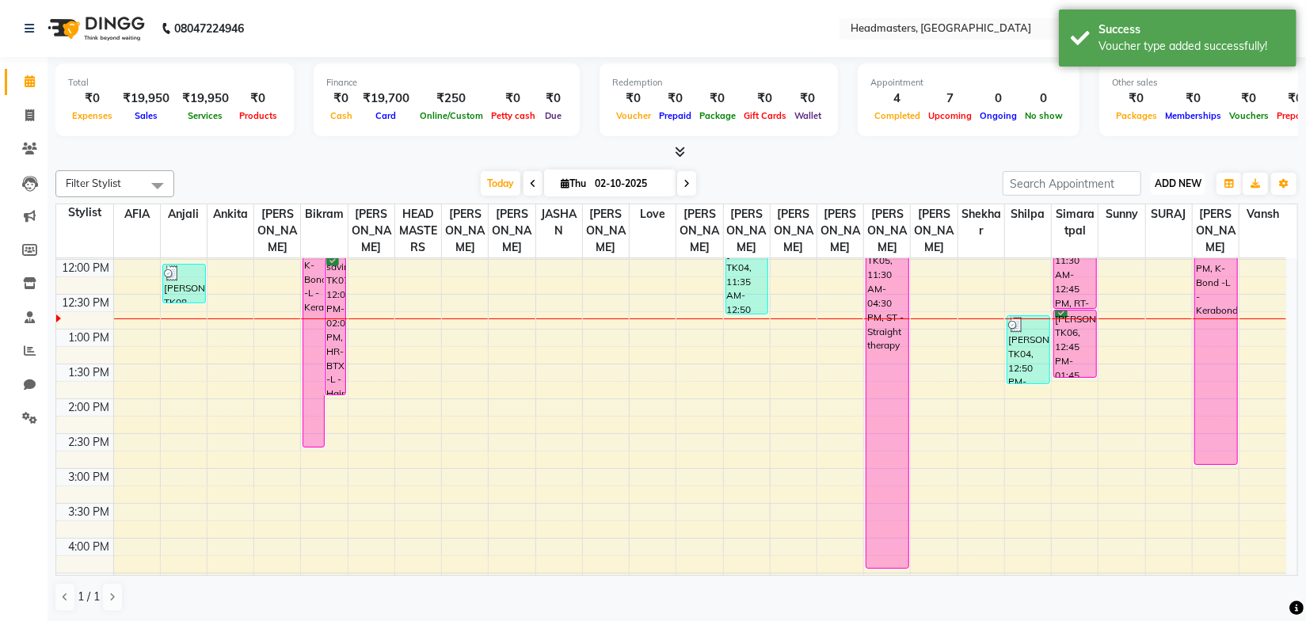
click at [1174, 186] on span "ADD NEW" at bounding box center [1178, 183] width 47 height 12
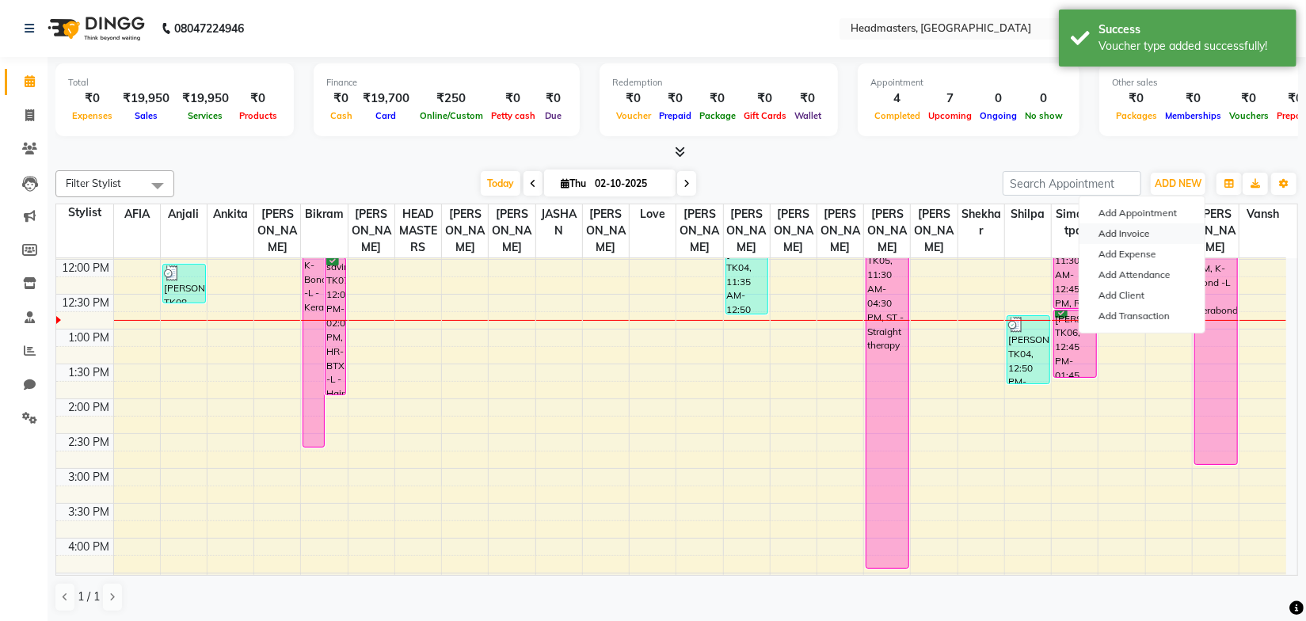
click at [1131, 227] on link "Add Invoice" at bounding box center [1142, 233] width 125 height 21
select select "service"
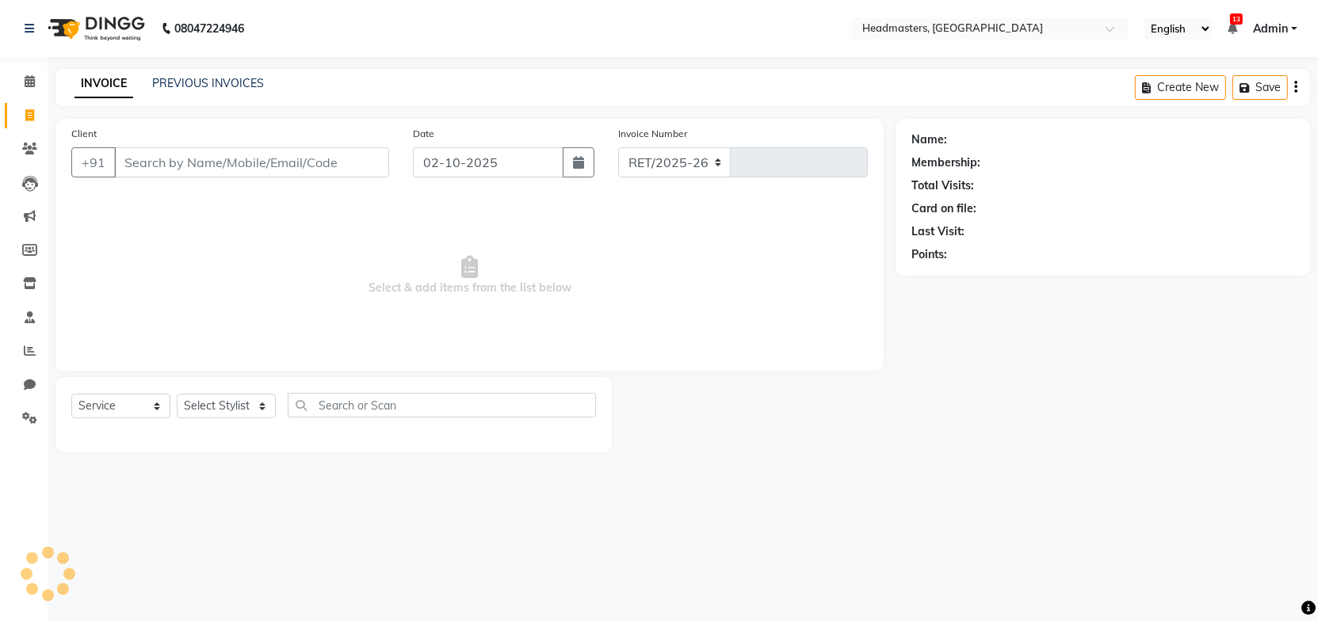
select select "7136"
type input "3886"
type input "918288823393"
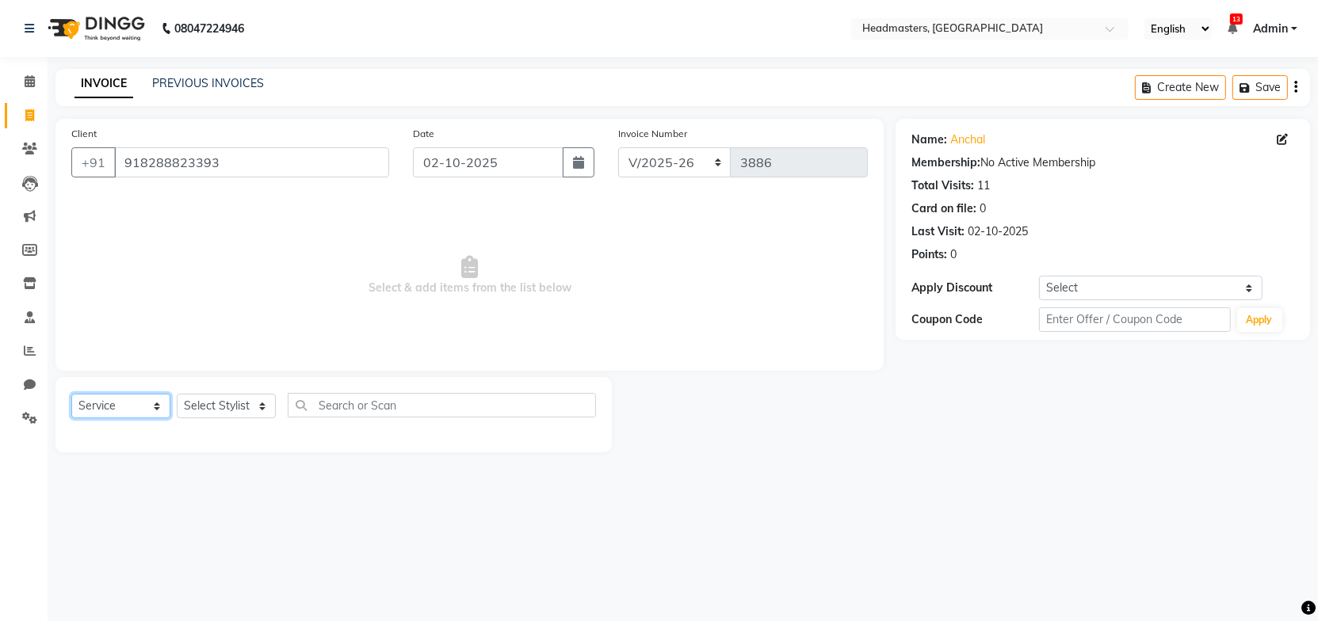
click at [132, 404] on select "Select Service Product Membership Package Voucher Prepaid Gift Card" at bounding box center [120, 406] width 99 height 25
select select "P"
click at [71, 394] on select "Select Service Product Membership Package Voucher Prepaid Gift Card" at bounding box center [120, 406] width 99 height 25
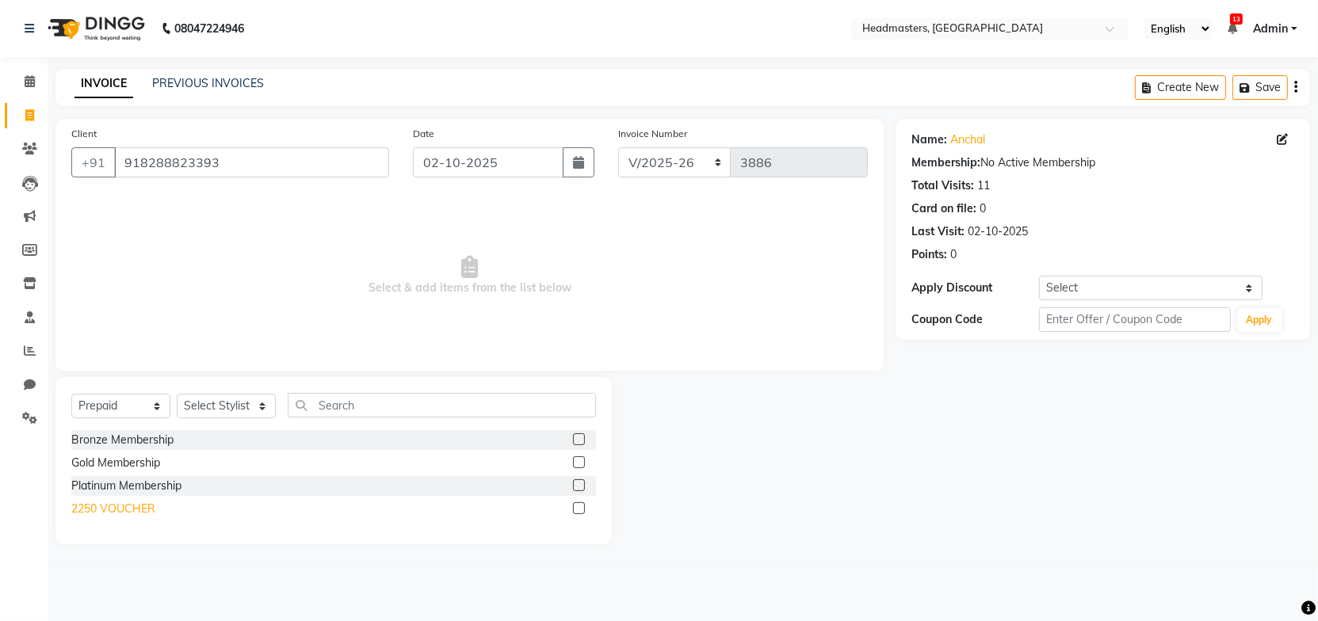
click at [128, 511] on div "2250 VOUCHER" at bounding box center [113, 509] width 84 height 17
checkbox input "false"
click at [213, 408] on select "Select Stylist AFIA Anjali Ankita Arwinder Bikram Harjinder HEAD MASTERS Inder …" at bounding box center [226, 406] width 99 height 25
select select "60708"
click at [177, 394] on select "Select Stylist AFIA Anjali Ankita Arwinder Bikram Harjinder HEAD MASTERS Inder …" at bounding box center [226, 406] width 99 height 25
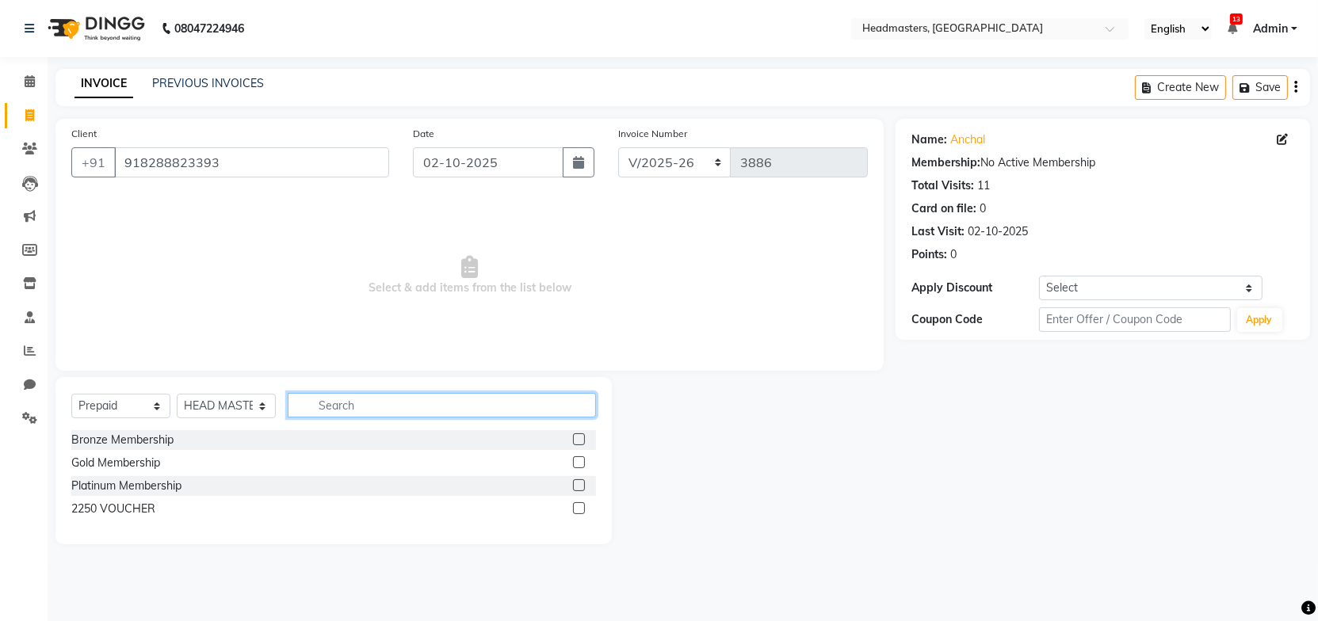
click at [357, 399] on input "text" at bounding box center [442, 405] width 308 height 25
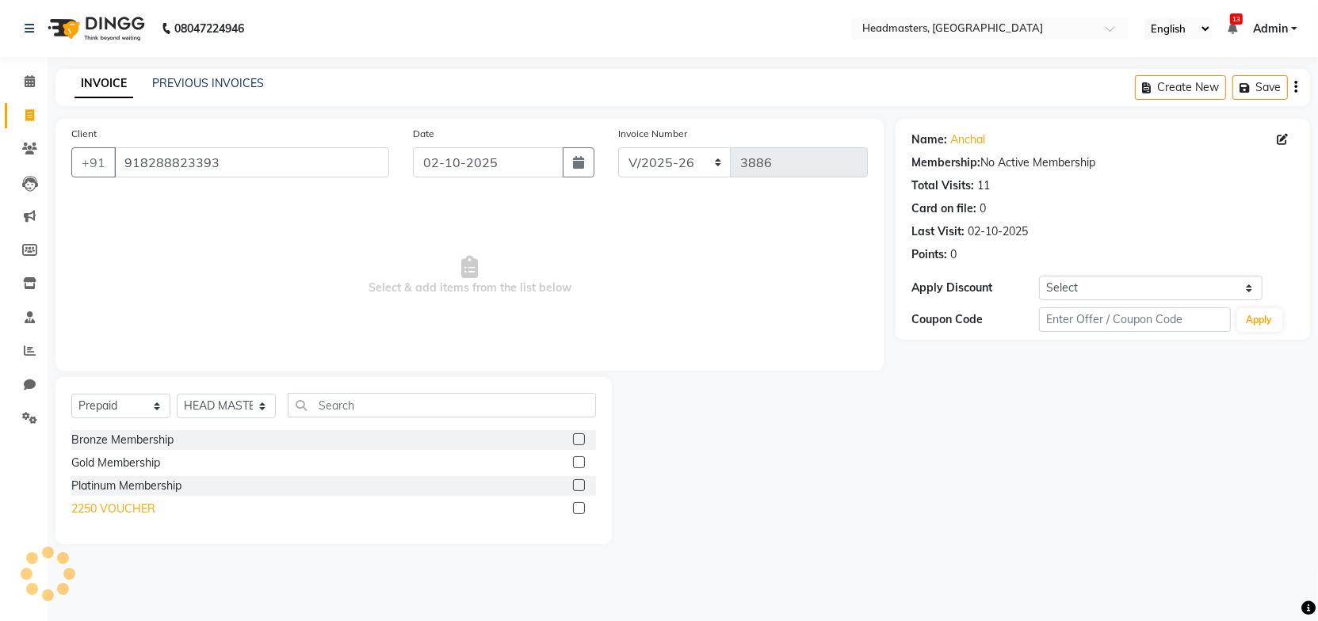
click at [150, 509] on div "2250 VOUCHER" at bounding box center [113, 509] width 84 height 17
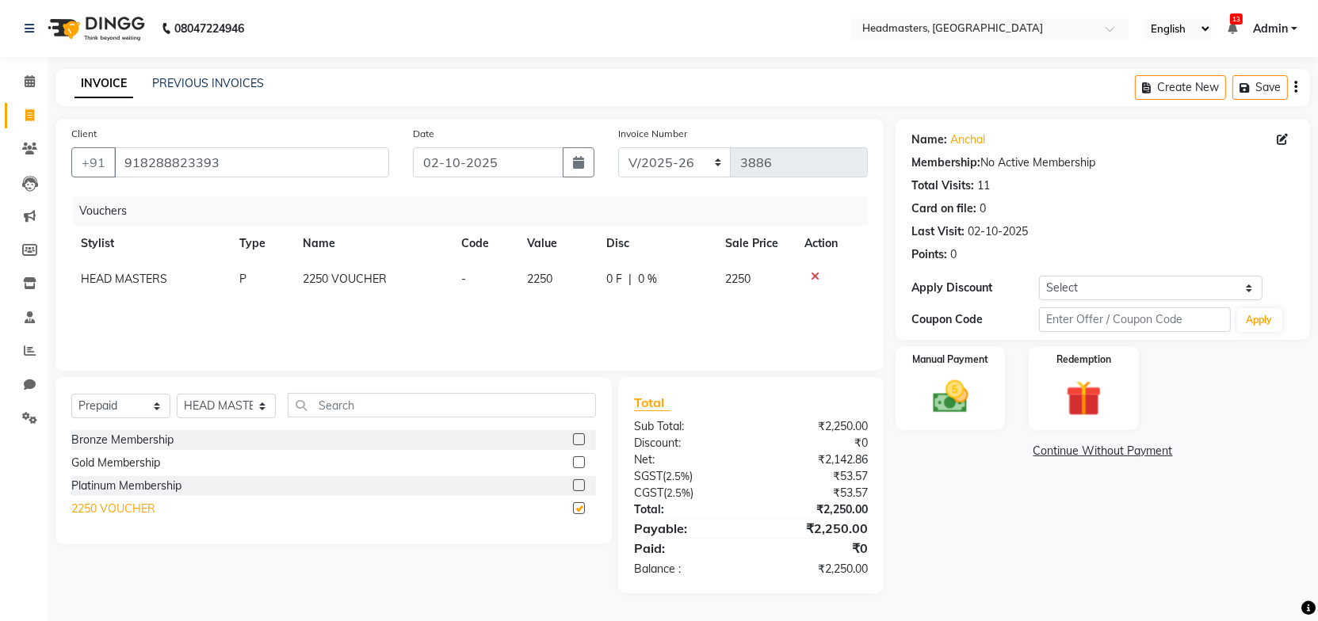
checkbox input "false"
click at [949, 413] on img at bounding box center [950, 397] width 61 height 43
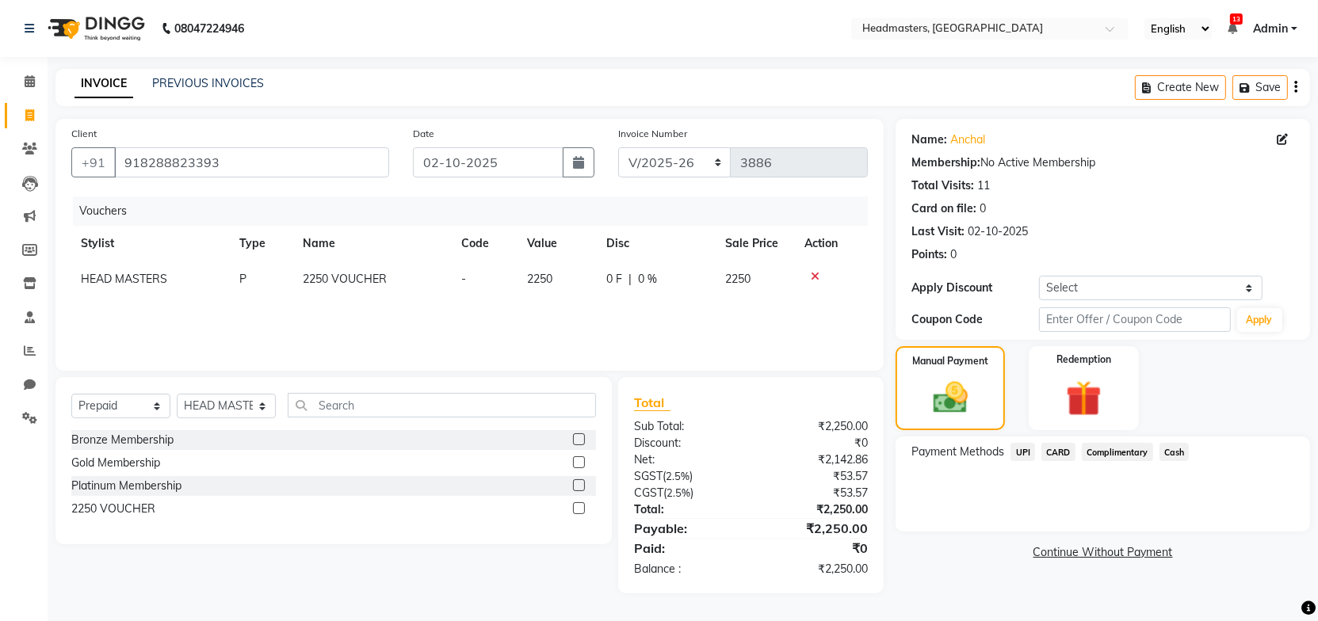
click at [1027, 457] on span "UPI" at bounding box center [1022, 452] width 25 height 18
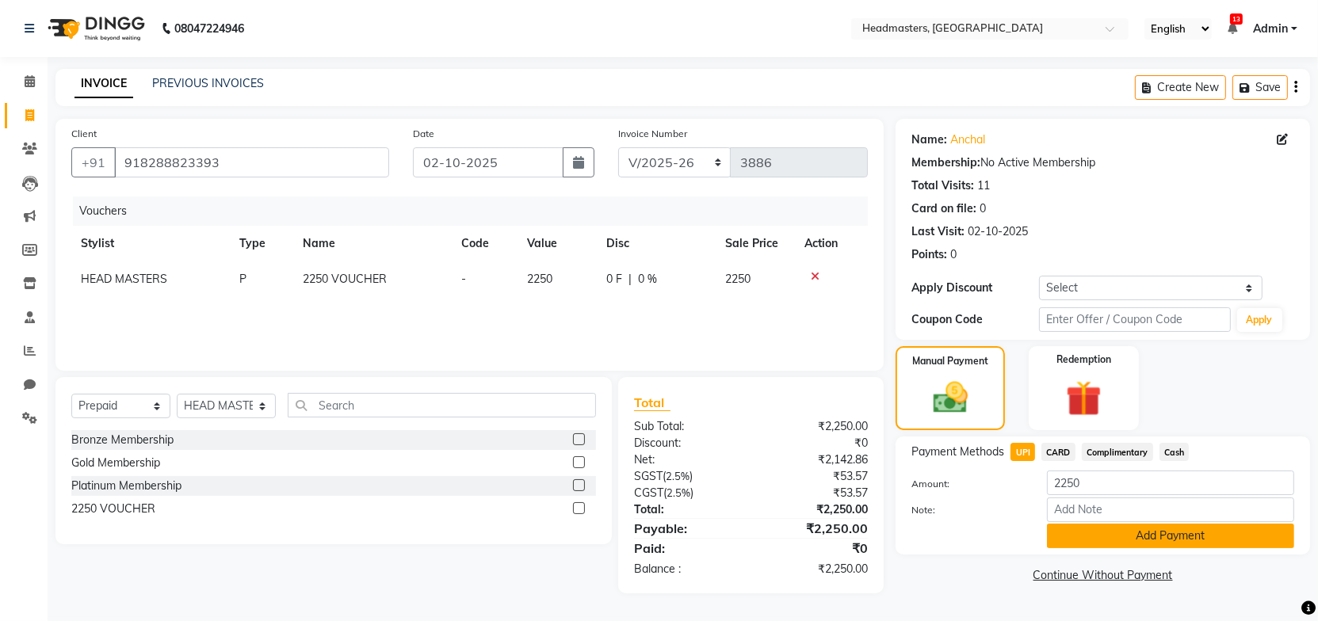
click at [1121, 530] on button "Add Payment" at bounding box center [1170, 536] width 247 height 25
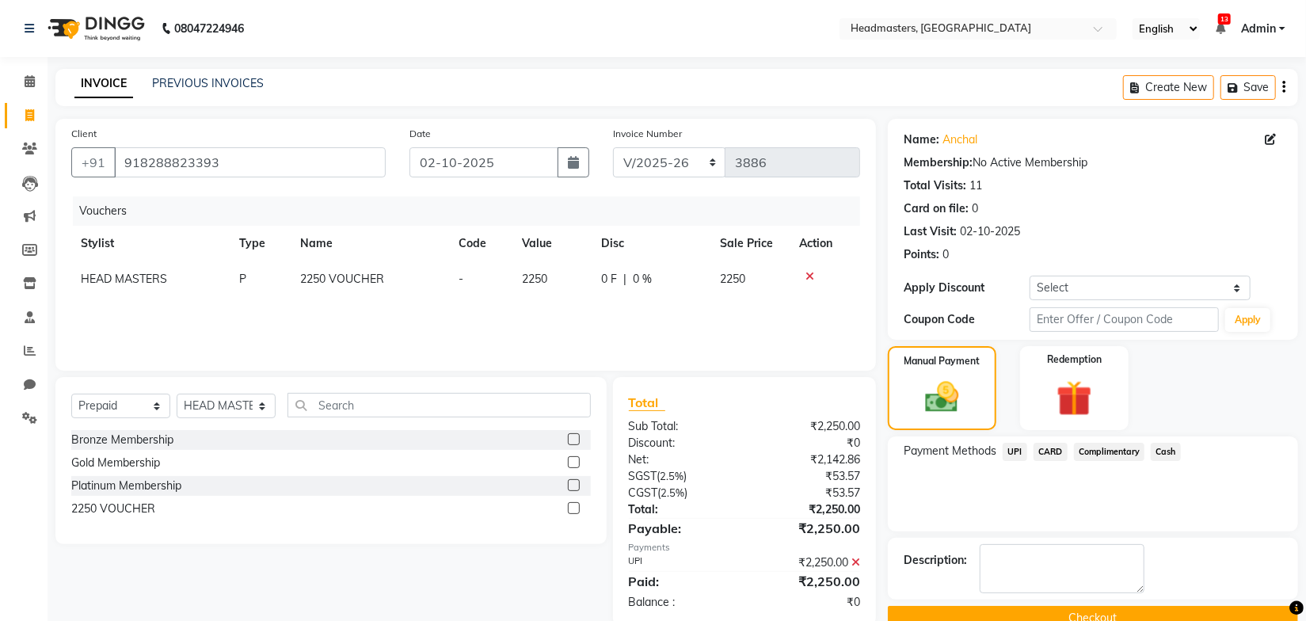
scroll to position [31, 0]
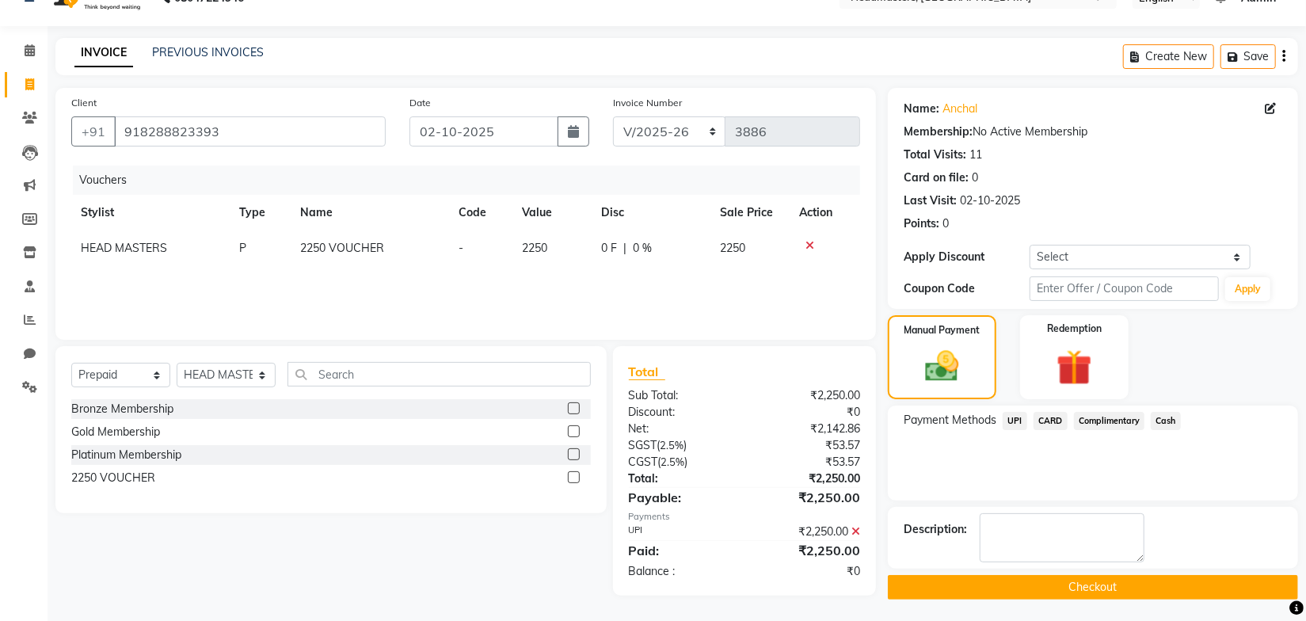
click at [1076, 589] on button "Checkout" at bounding box center [1093, 587] width 410 height 25
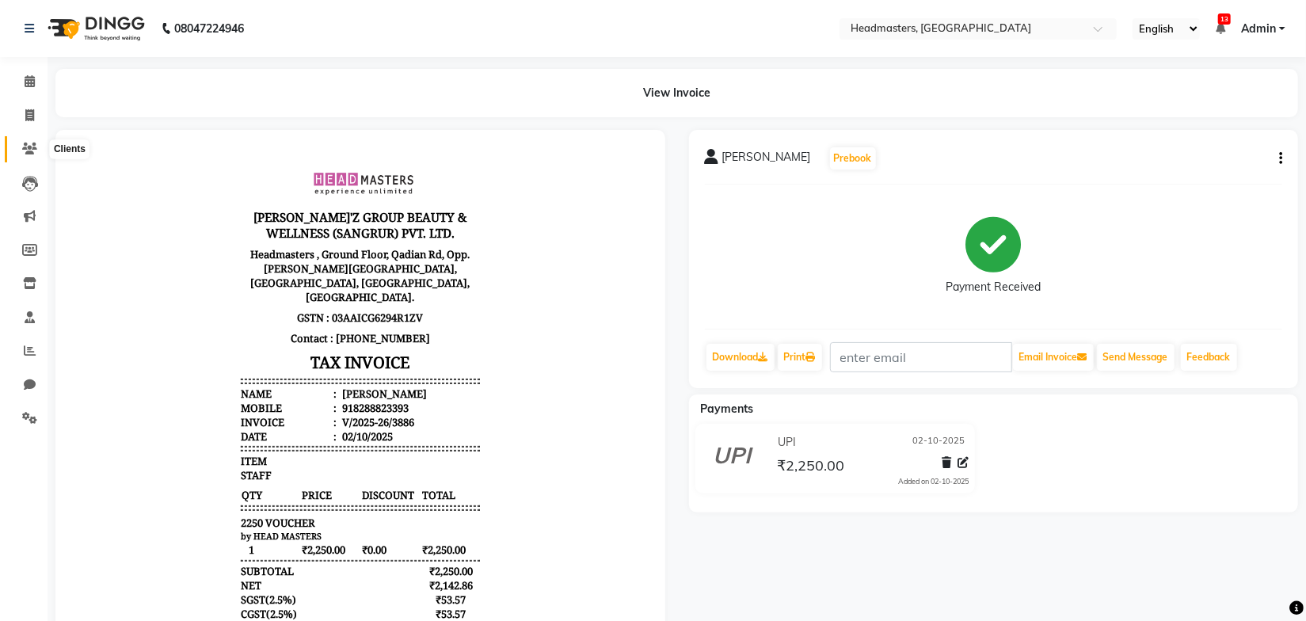
click at [29, 145] on icon at bounding box center [29, 149] width 15 height 12
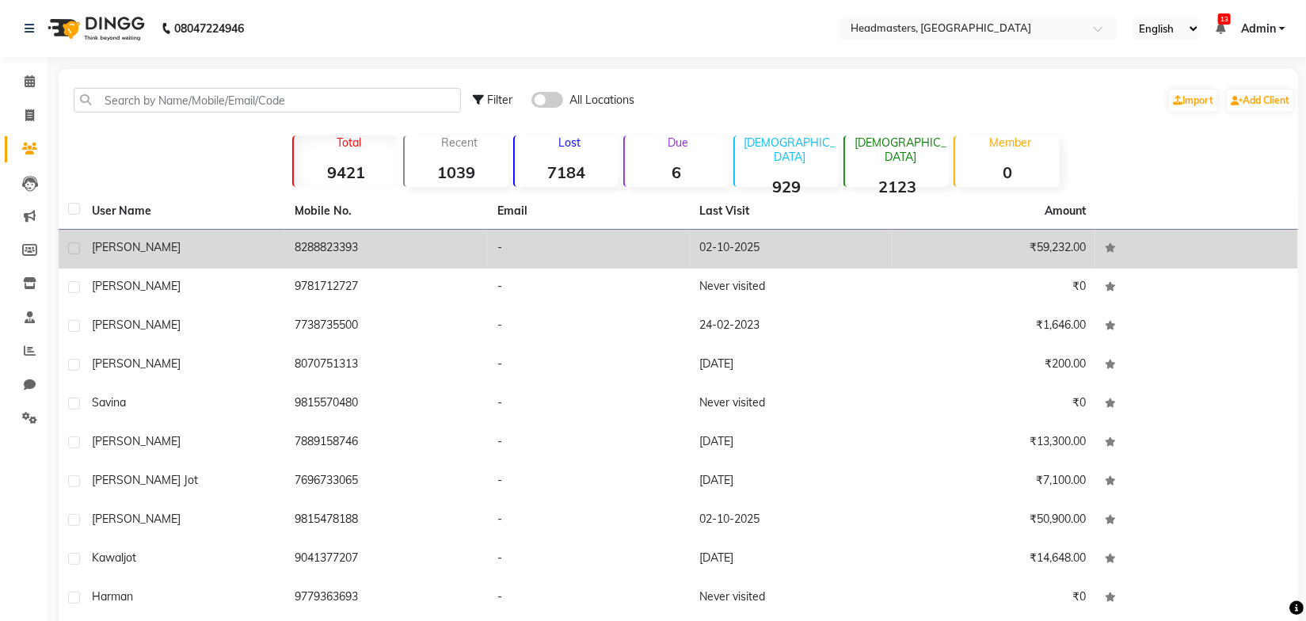
click at [299, 260] on td "8288823393" at bounding box center [386, 249] width 203 height 39
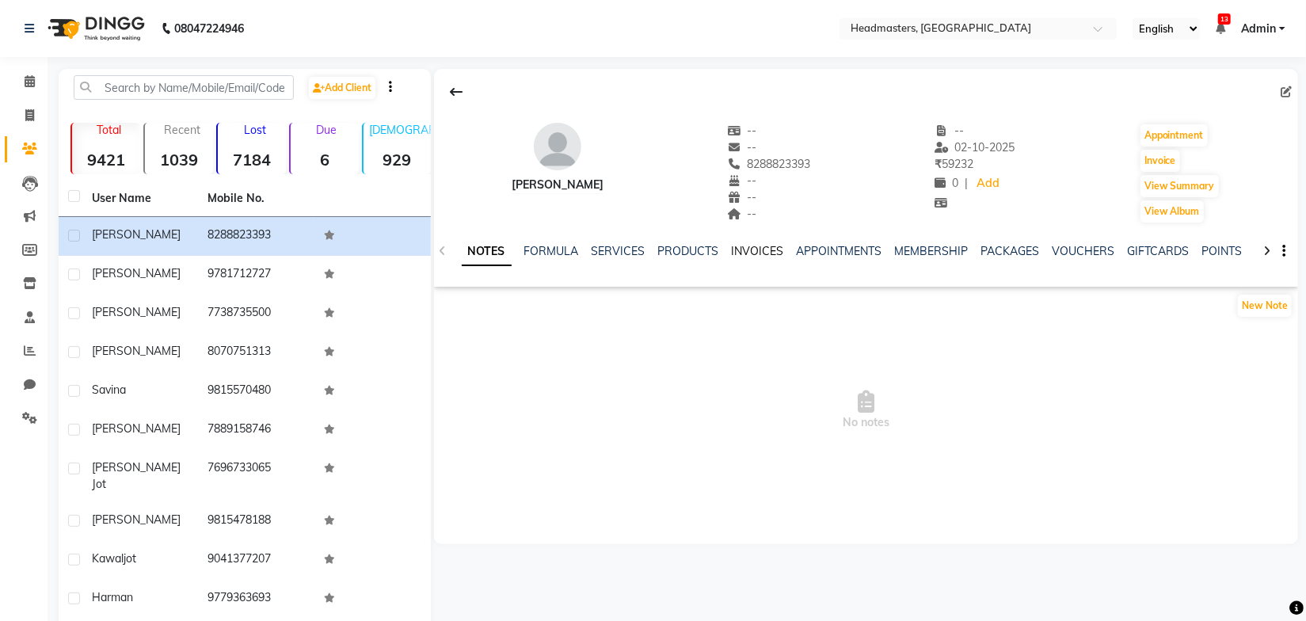
click at [756, 254] on link "INVOICES" at bounding box center [758, 251] width 52 height 14
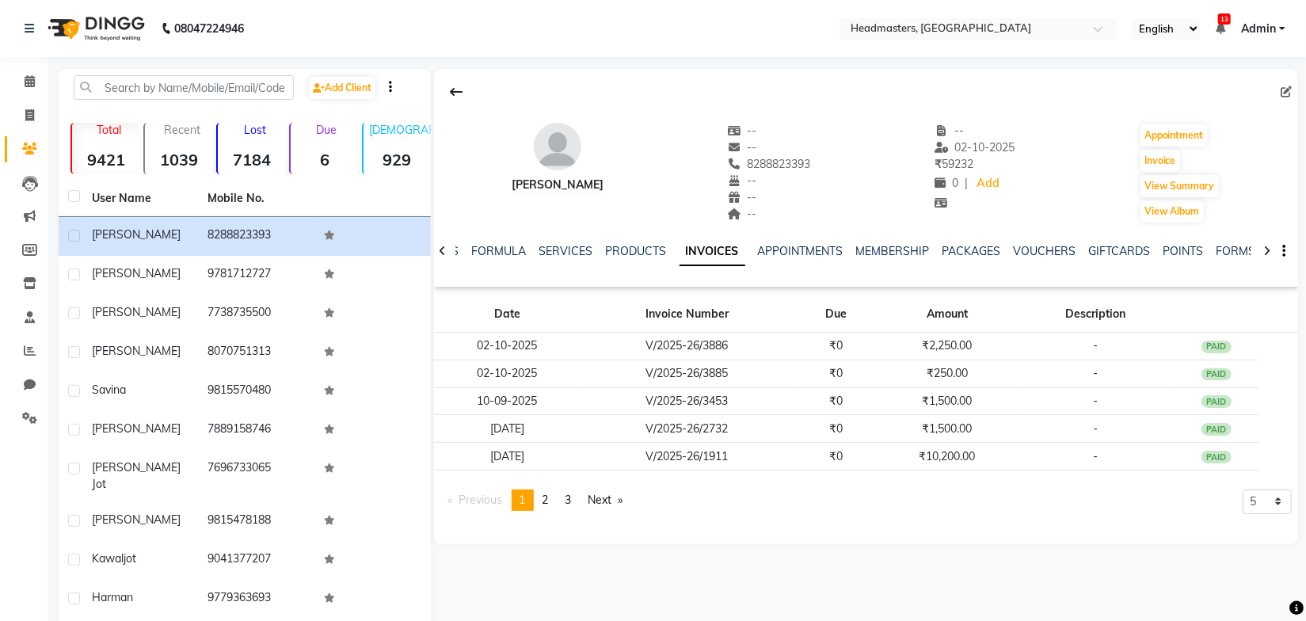
click at [827, 548] on div "anchal -- -- 8288823393 -- -- -- -- 02-10-2025 ₹ 59232 0 | Add Appointment Invo…" at bounding box center [865, 366] width 868 height 594
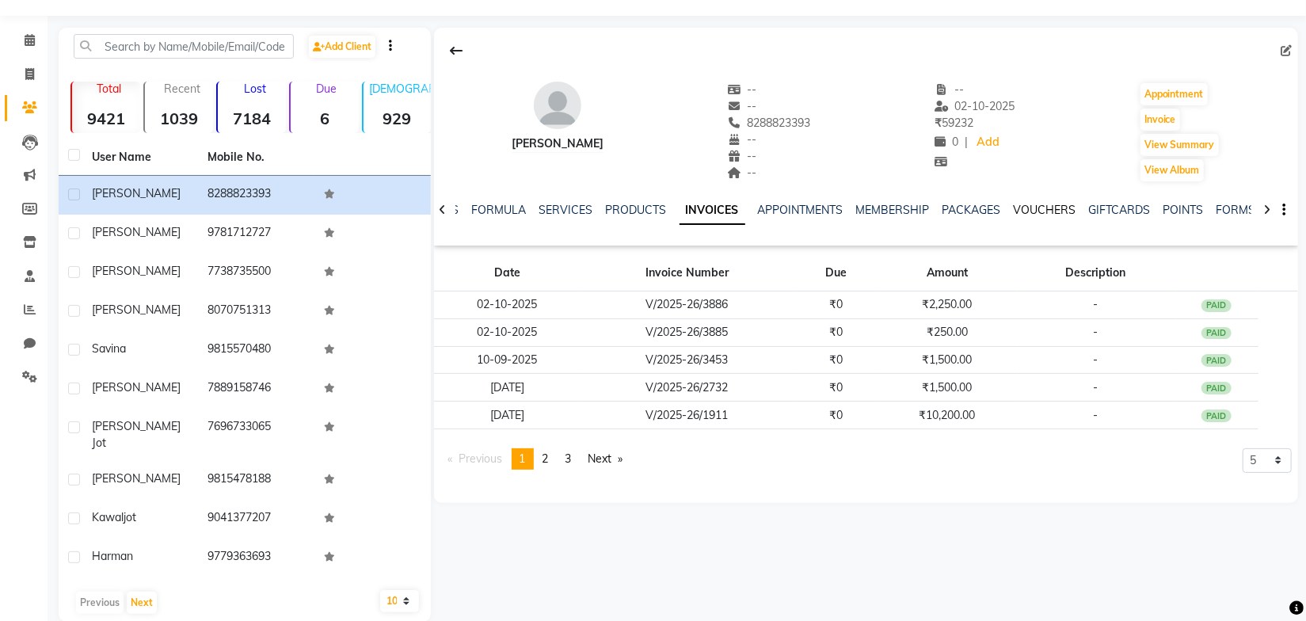
click at [1053, 208] on link "VOUCHERS" at bounding box center [1045, 210] width 63 height 14
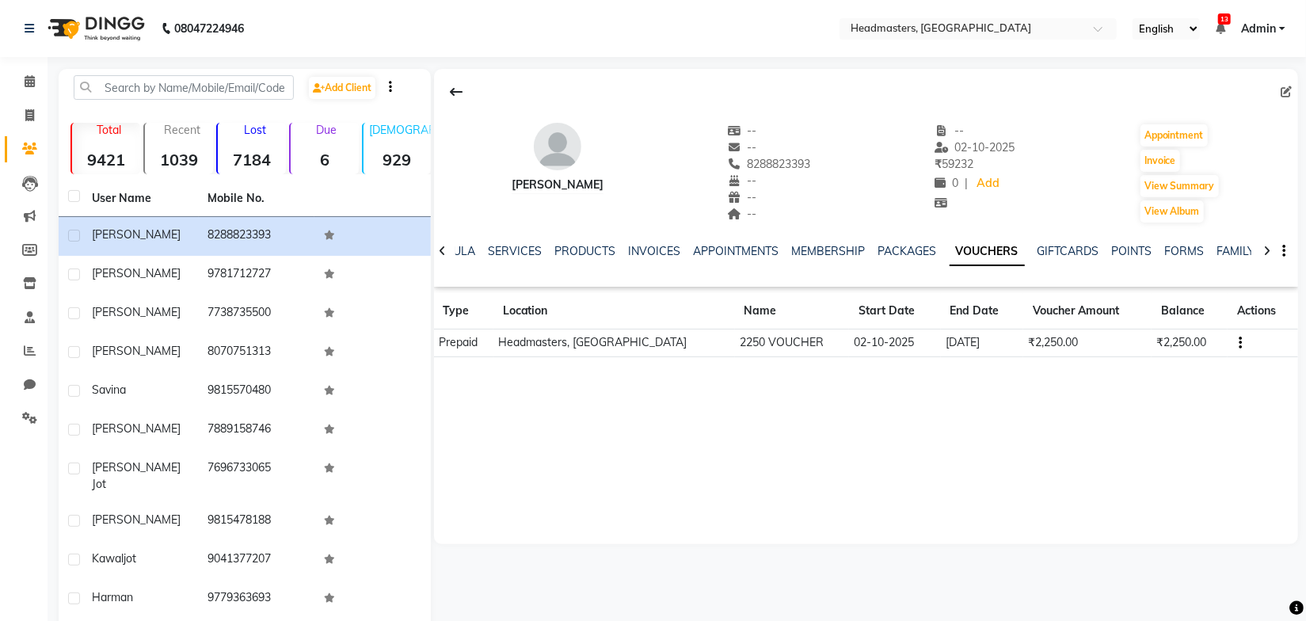
click at [509, 39] on nav "08047224946 Select Location × Headmasters, Batala English ENGLISH Español العرب…" at bounding box center [653, 28] width 1306 height 57
click at [455, 88] on icon at bounding box center [457, 92] width 13 height 13
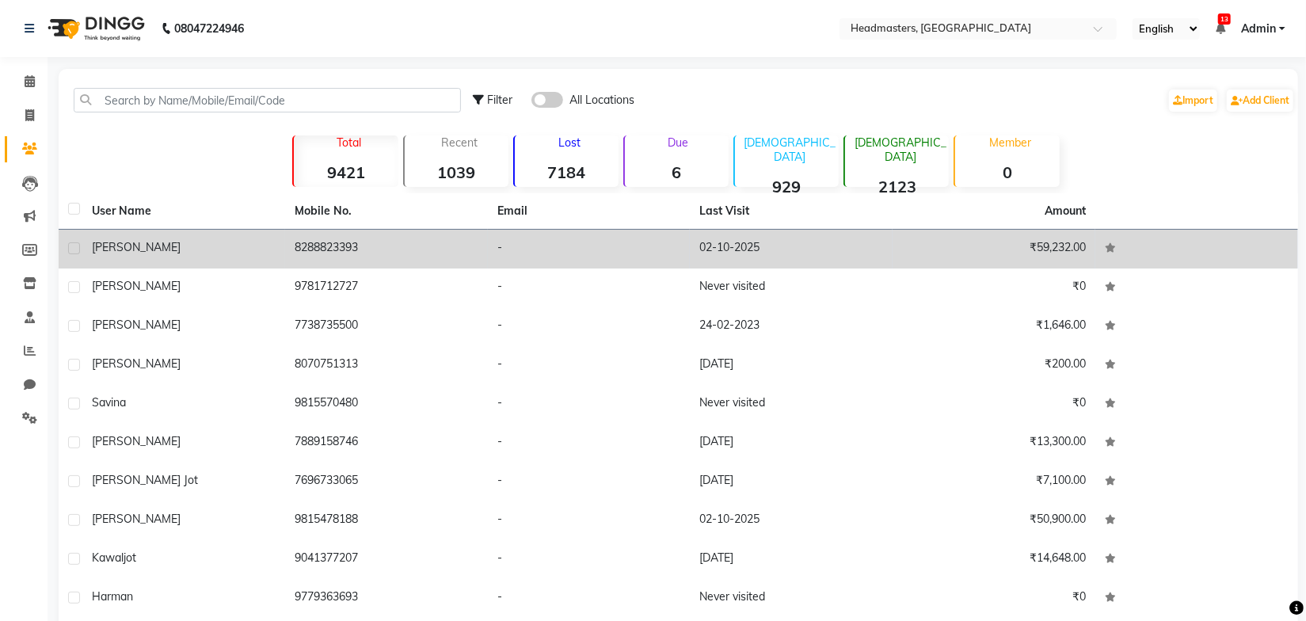
click at [425, 246] on td "8288823393" at bounding box center [386, 249] width 203 height 39
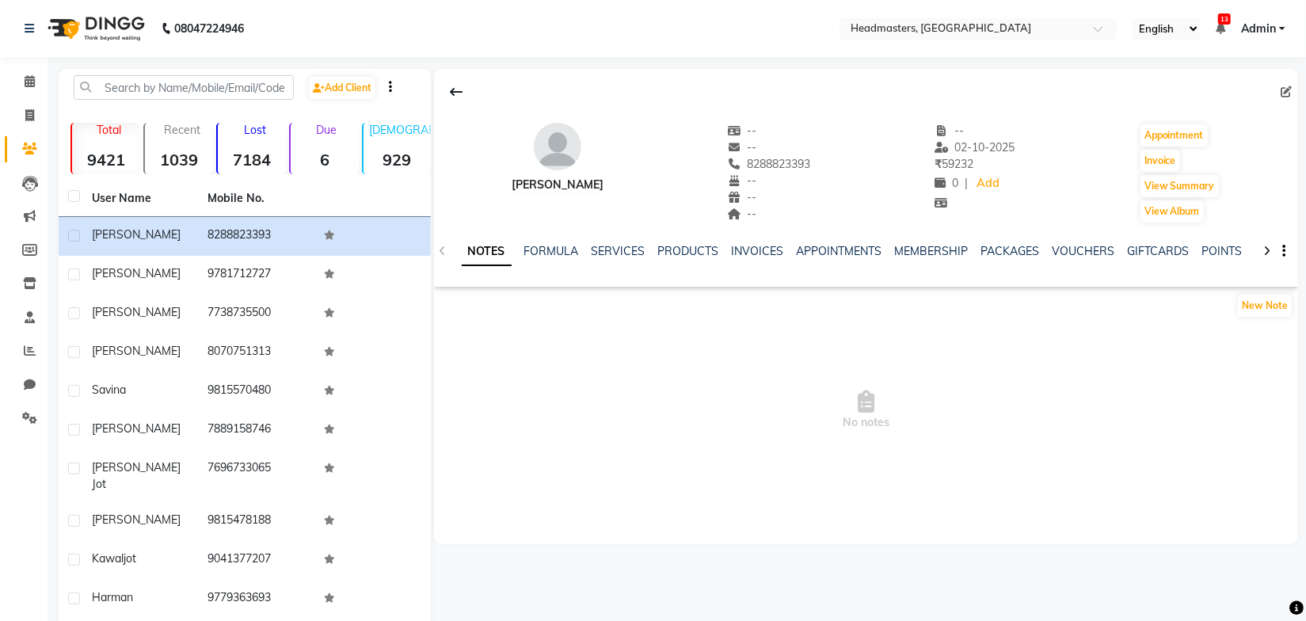
click at [1069, 260] on div "NOTES FORMULA SERVICES PRODUCTS INVOICES APPOINTMENTS MEMBERSHIP PACKAGES VOUCH…" at bounding box center [848, 257] width 772 height 29
click at [1069, 257] on link "VOUCHERS" at bounding box center [1084, 251] width 63 height 14
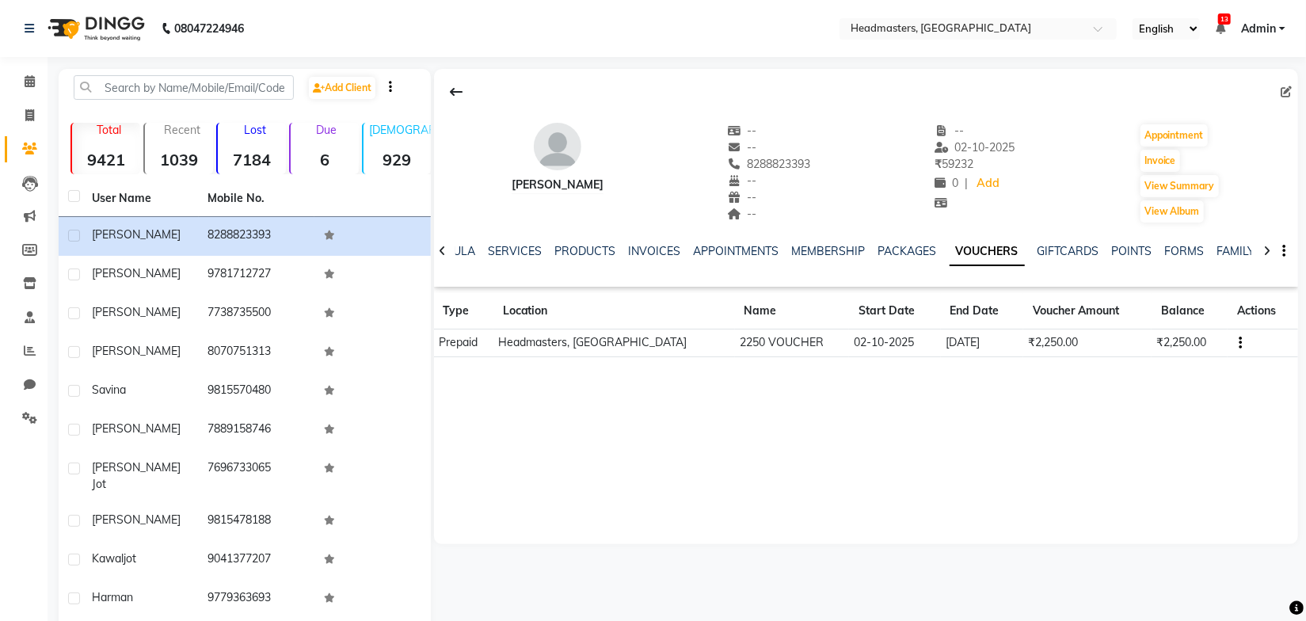
click at [852, 345] on td "02-10-2025" at bounding box center [895, 344] width 92 height 28
click at [641, 254] on link "INVOICES" at bounding box center [655, 251] width 52 height 14
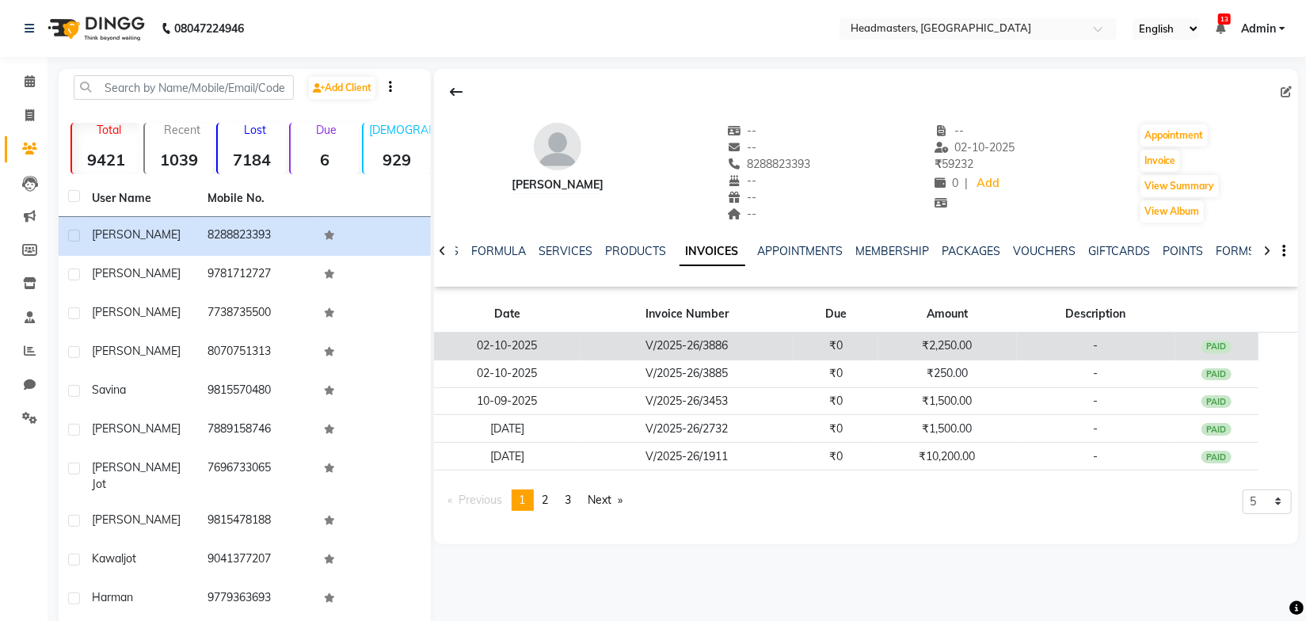
click at [705, 341] on td "V/2025-26/3886" at bounding box center [687, 347] width 213 height 28
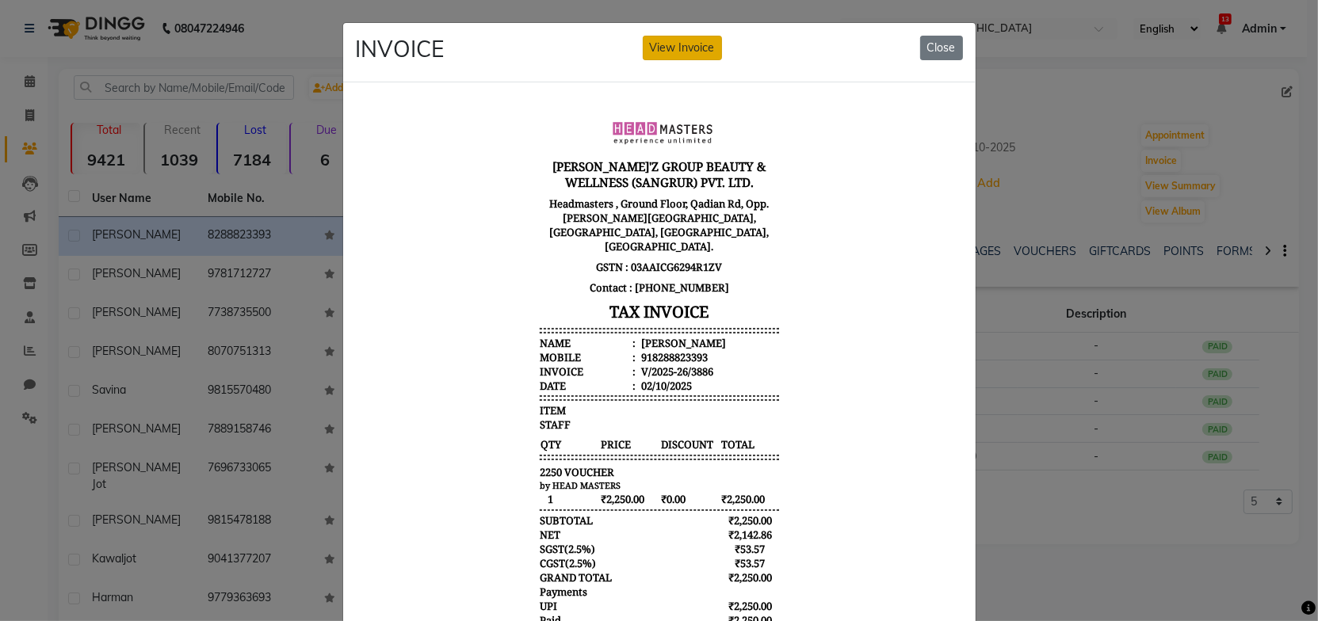
click at [692, 47] on button "View Invoice" at bounding box center [682, 48] width 79 height 25
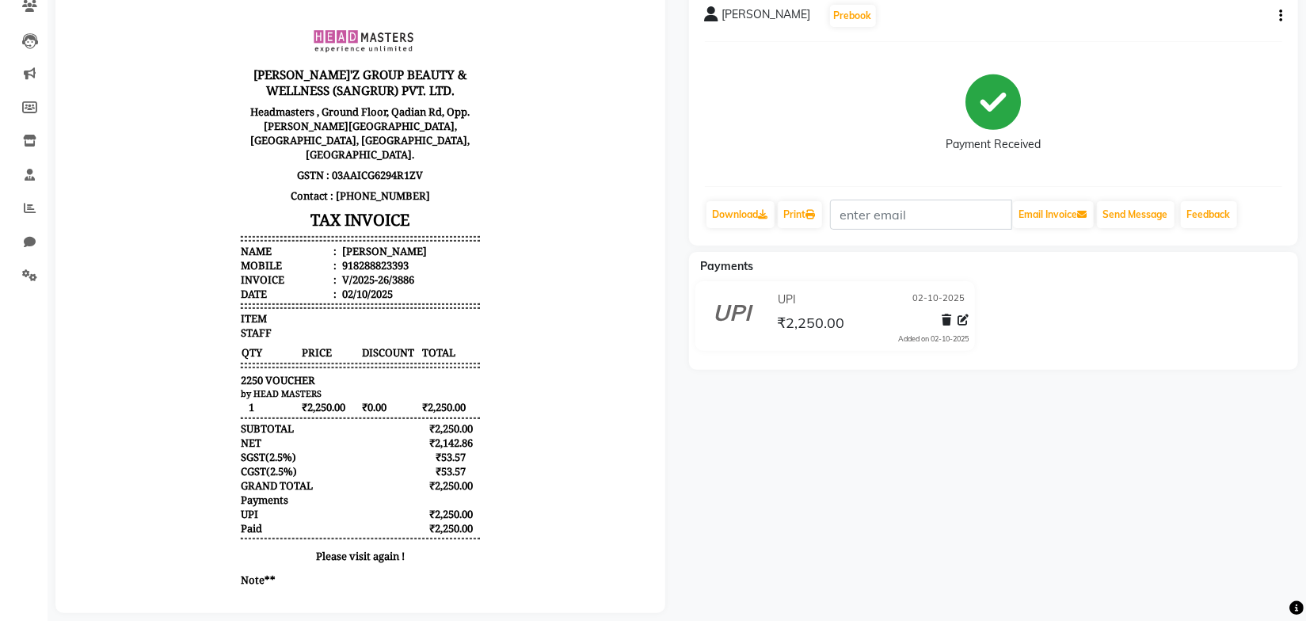
scroll to position [168, 0]
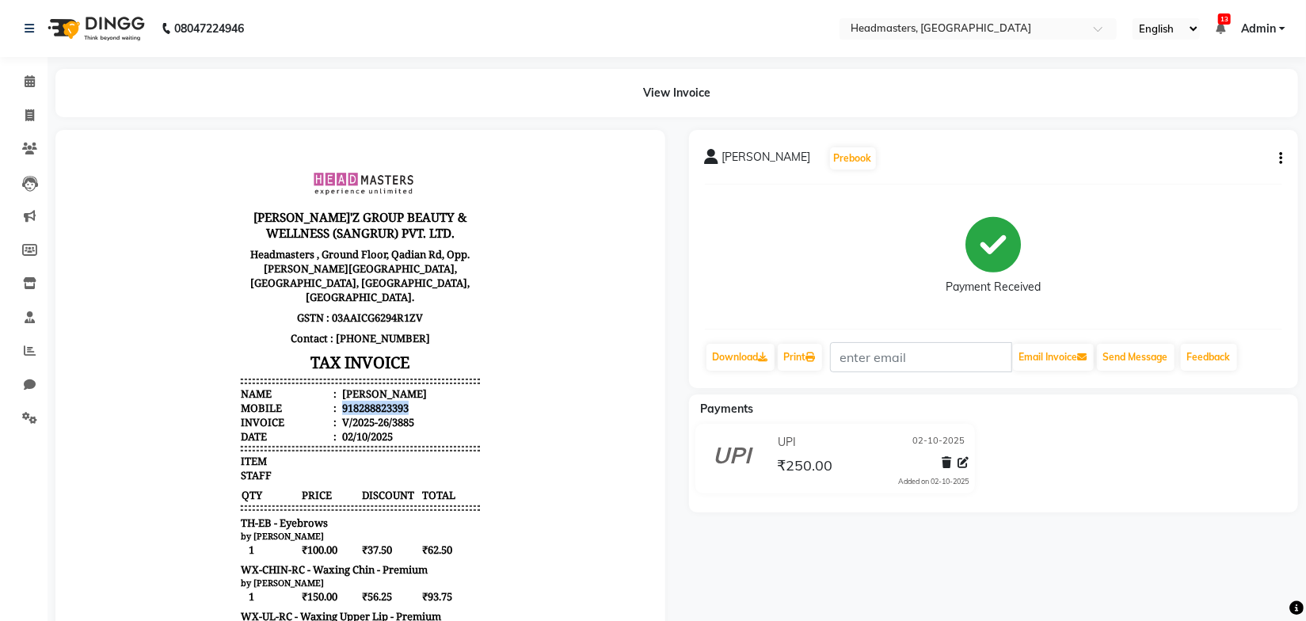
drag, startPoint x: 402, startPoint y: 387, endPoint x: 326, endPoint y: 390, distance: 76.1
click at [326, 400] on li "Mobile : 918288823393" at bounding box center [359, 407] width 239 height 14
copy div "918288823393"
